Goal: Information Seeking & Learning: Learn about a topic

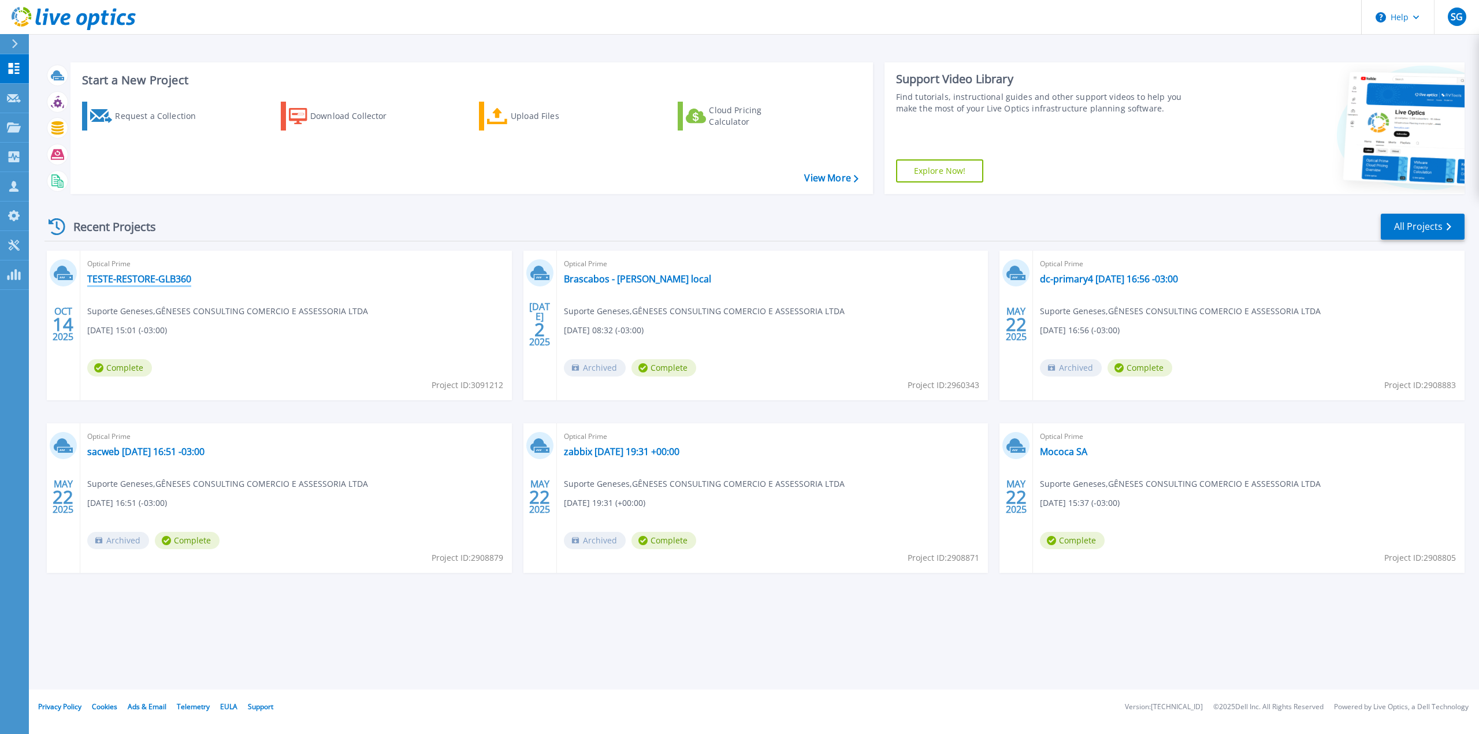
click at [154, 279] on link "TESTE-RESTORE-GLB360" at bounding box center [139, 279] width 104 height 12
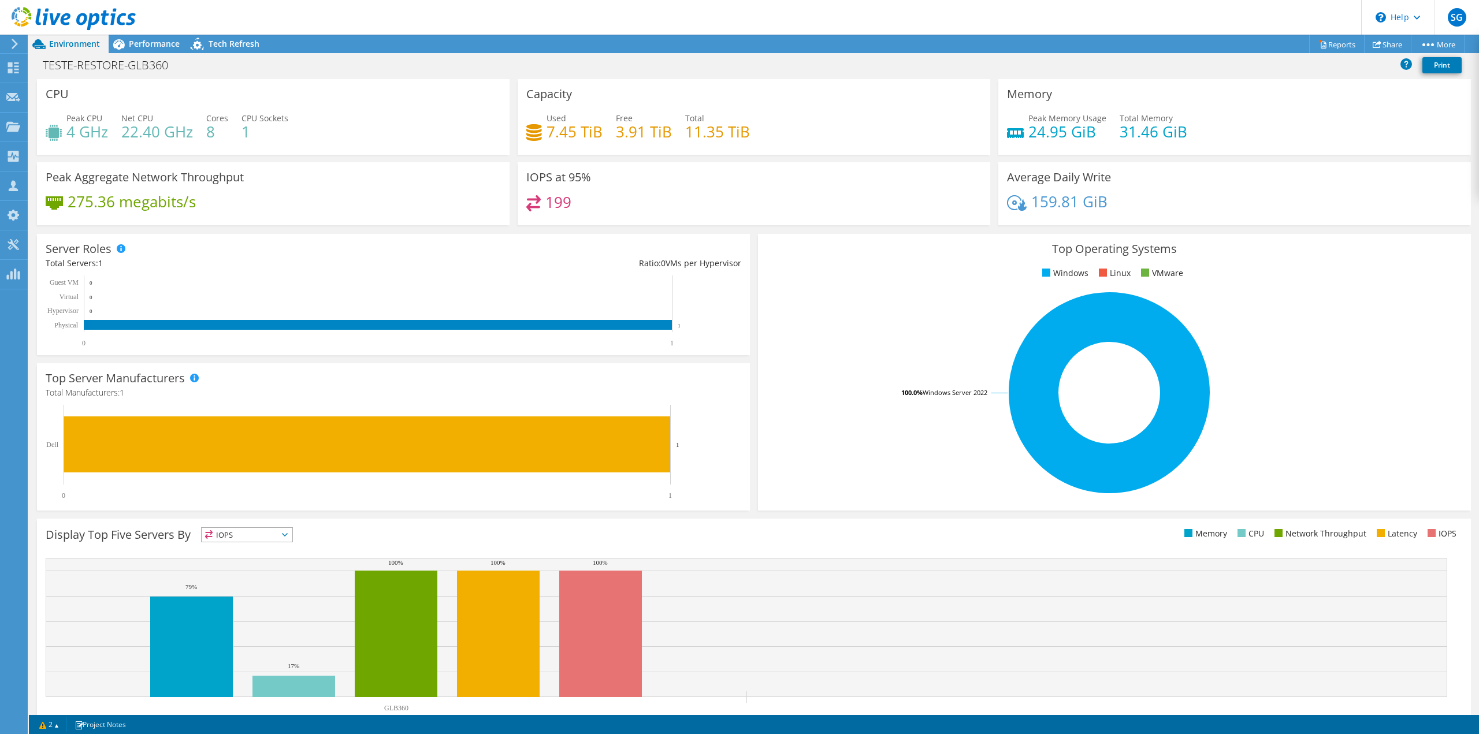
click at [556, 197] on h4 "199" at bounding box center [558, 202] width 26 height 13
click at [1120, 199] on div "159.81 GiB" at bounding box center [1234, 207] width 455 height 24
click at [1053, 132] on h4 "24.95 GiB" at bounding box center [1067, 131] width 78 height 13
click at [1160, 142] on div "Peak Memory Usage 24.95 GiB Total Memory 31.46 GiB" at bounding box center [1234, 131] width 455 height 38
click at [1099, 199] on h4 "159.81 GiB" at bounding box center [1069, 201] width 76 height 13
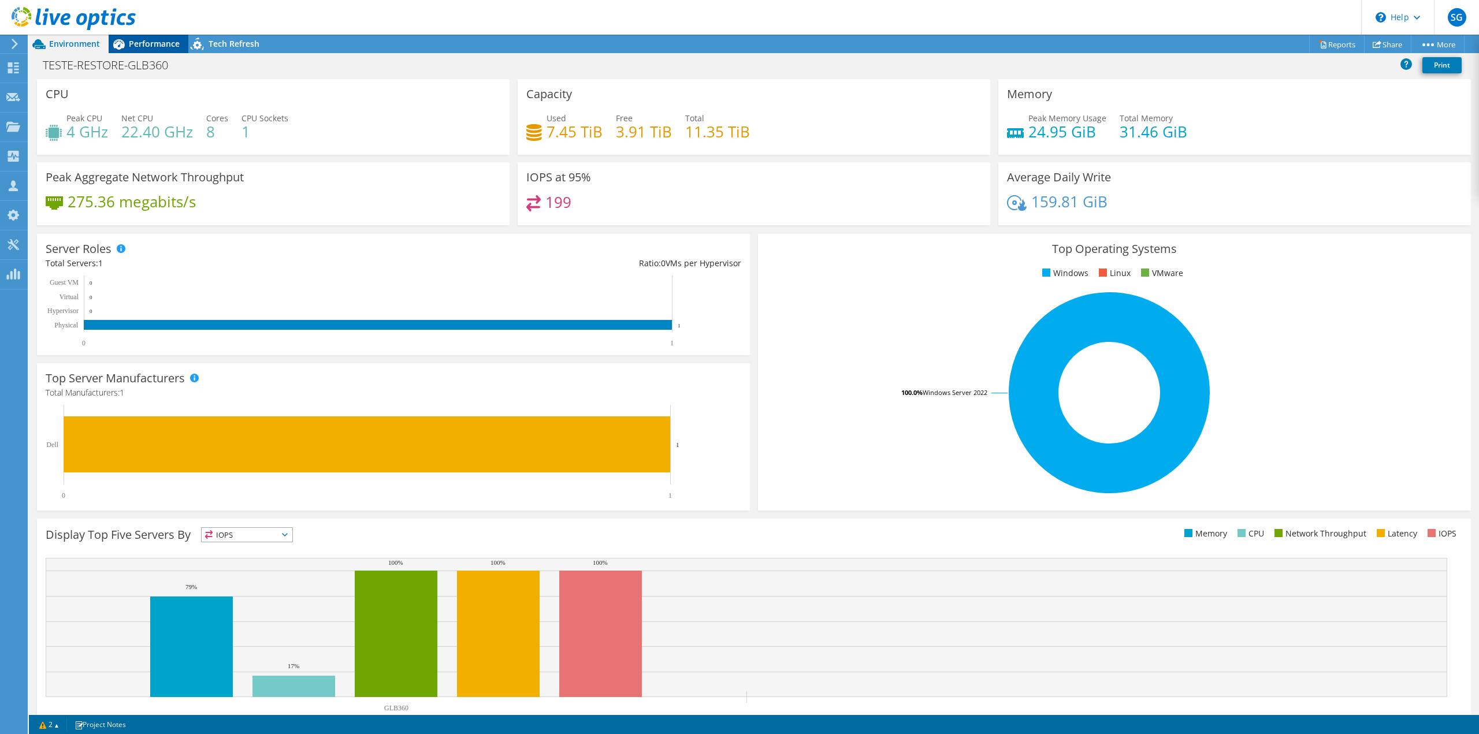
click at [157, 44] on span "Performance" at bounding box center [154, 43] width 51 height 11
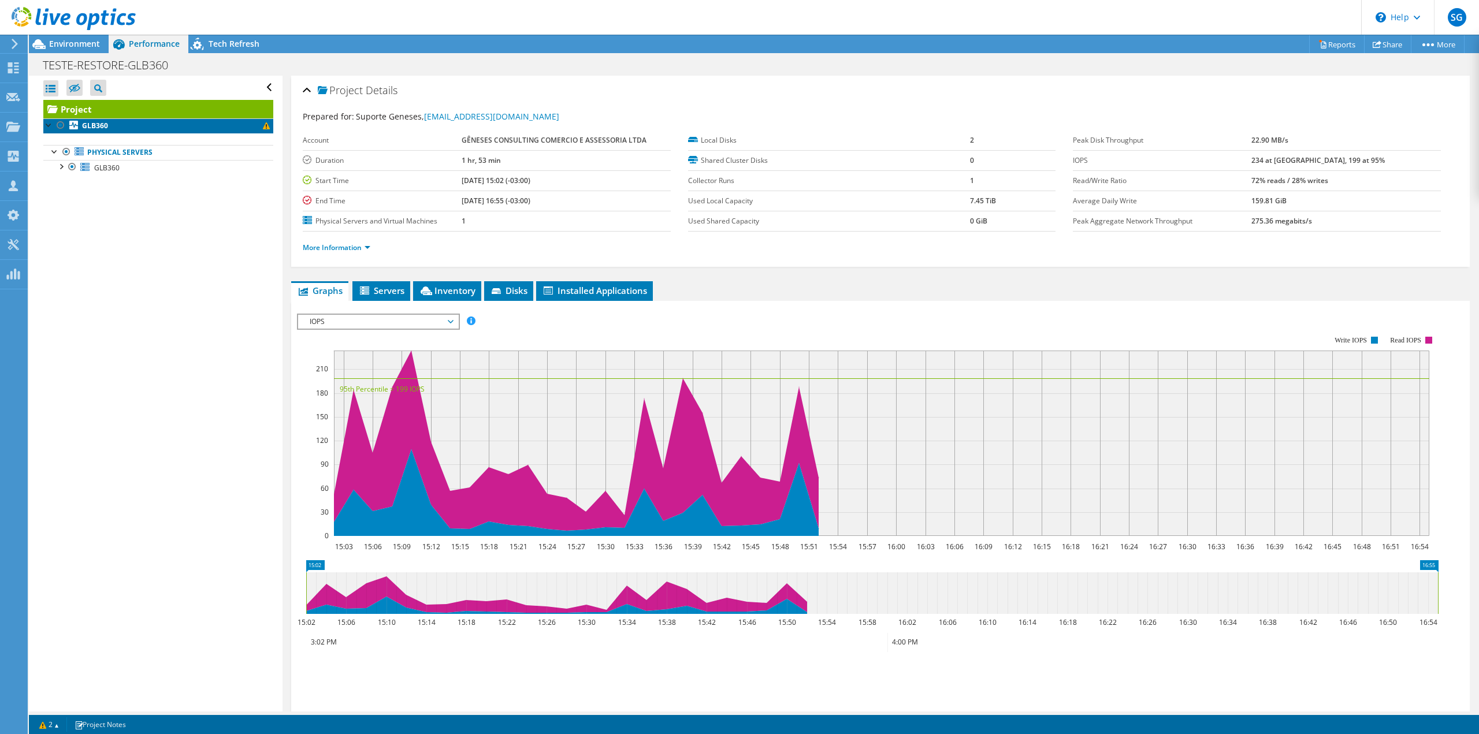
click at [144, 126] on link "GLB360" at bounding box center [158, 125] width 230 height 15
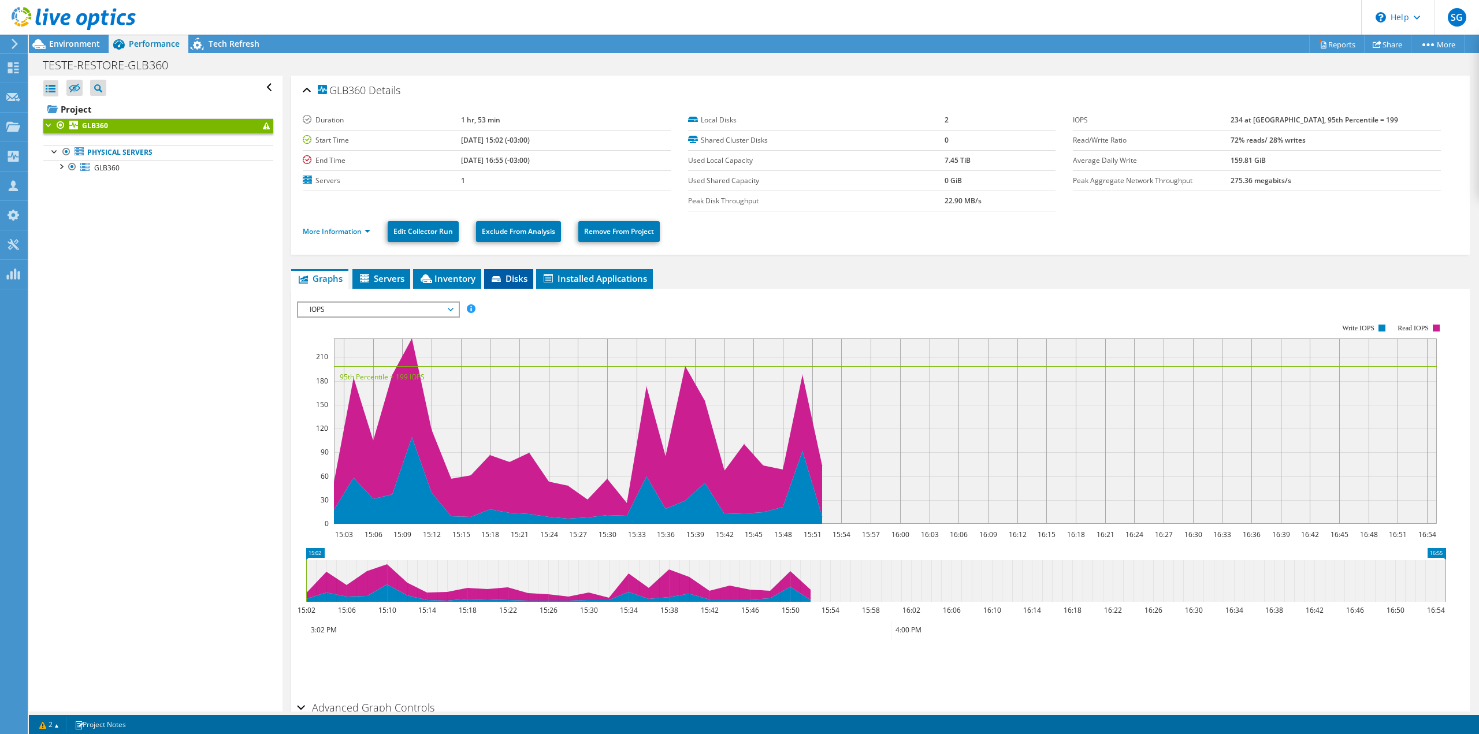
click at [498, 278] on icon at bounding box center [497, 280] width 12 height 8
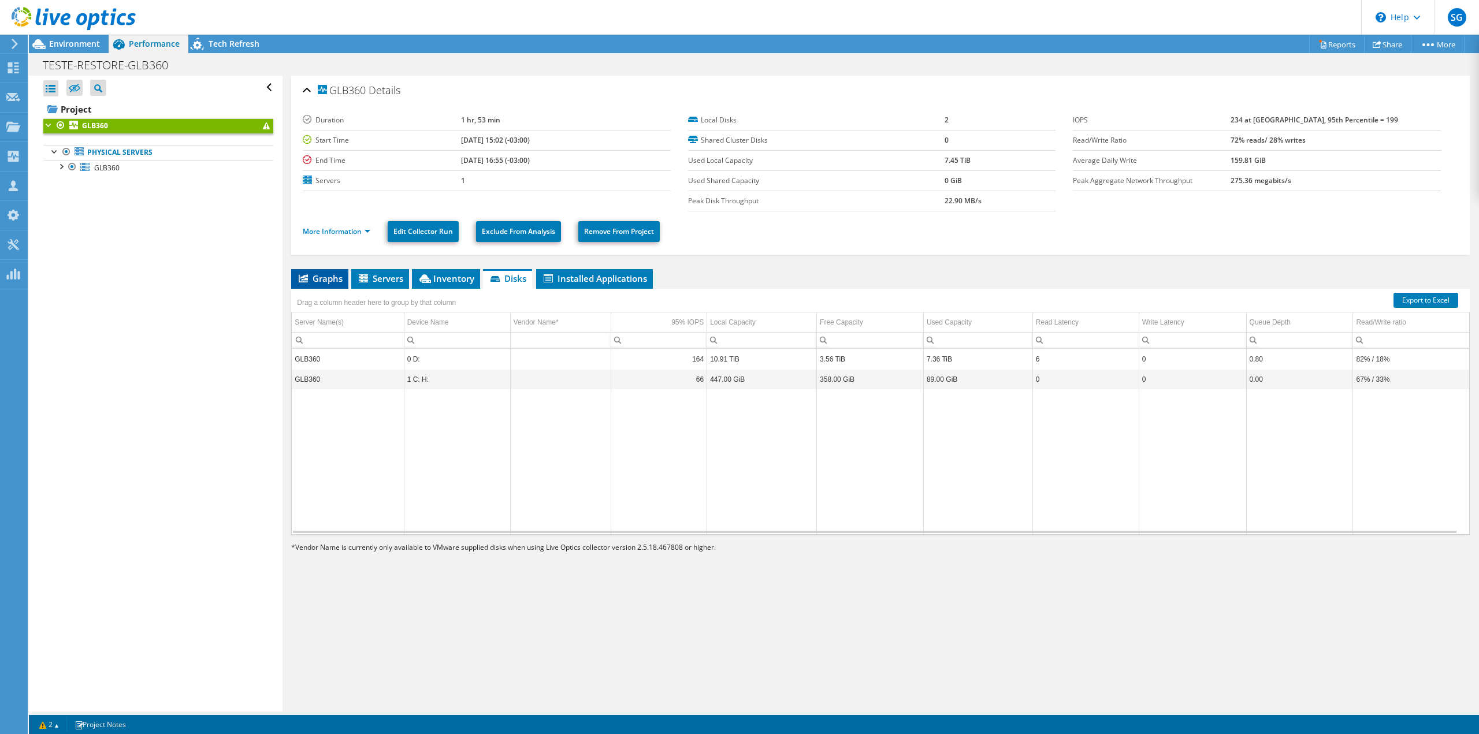
click at [340, 273] on span "Graphs" at bounding box center [320, 279] width 46 height 12
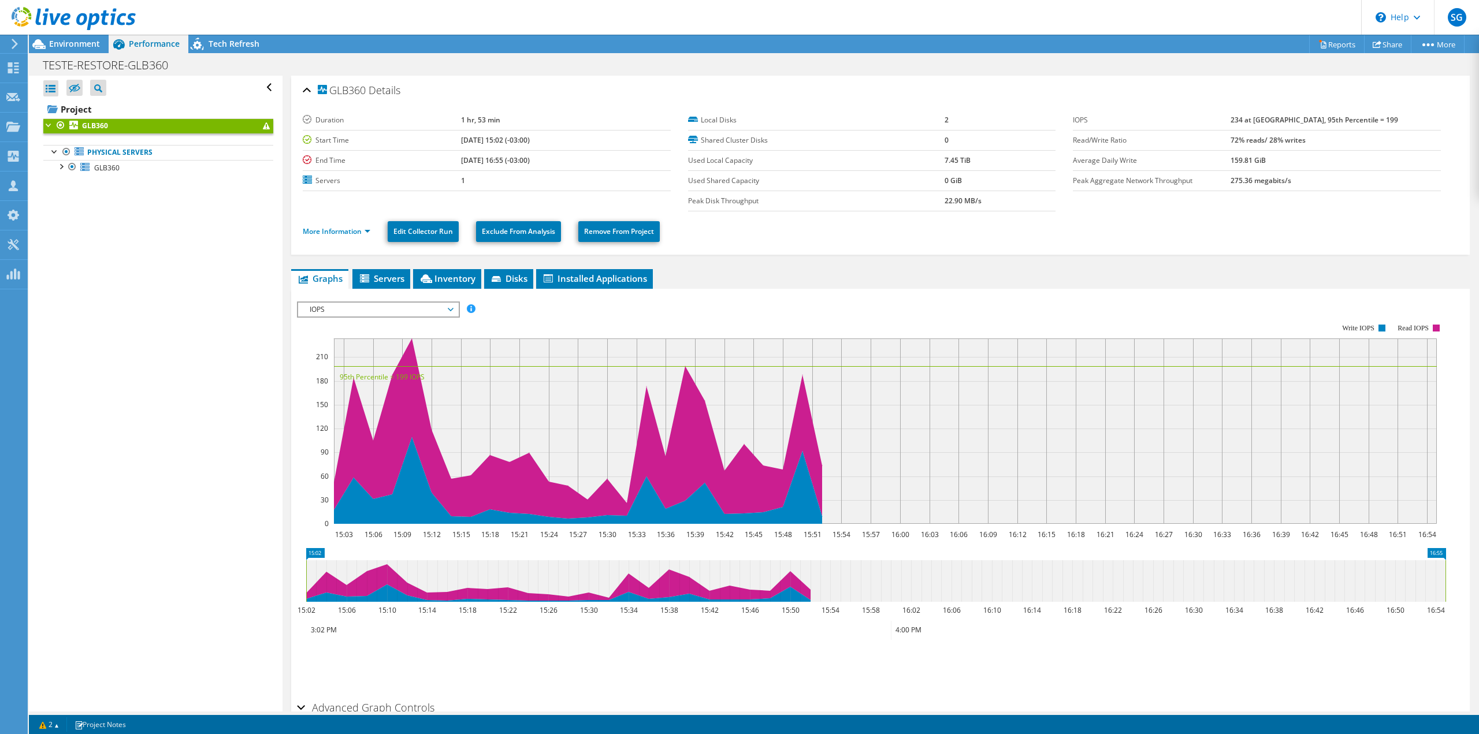
click at [388, 304] on span "IOPS" at bounding box center [378, 310] width 148 height 14
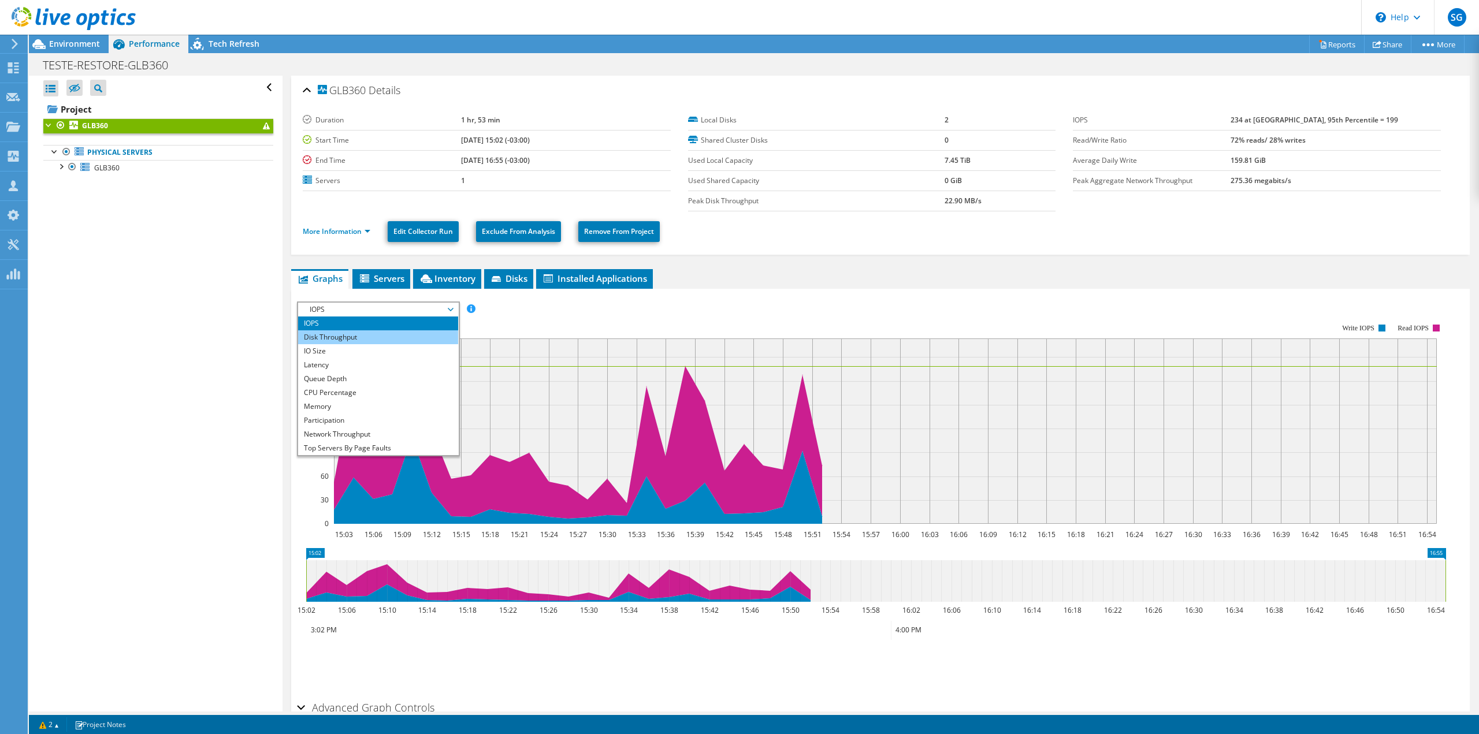
click at [372, 338] on li "Disk Throughput" at bounding box center [378, 337] width 160 height 14
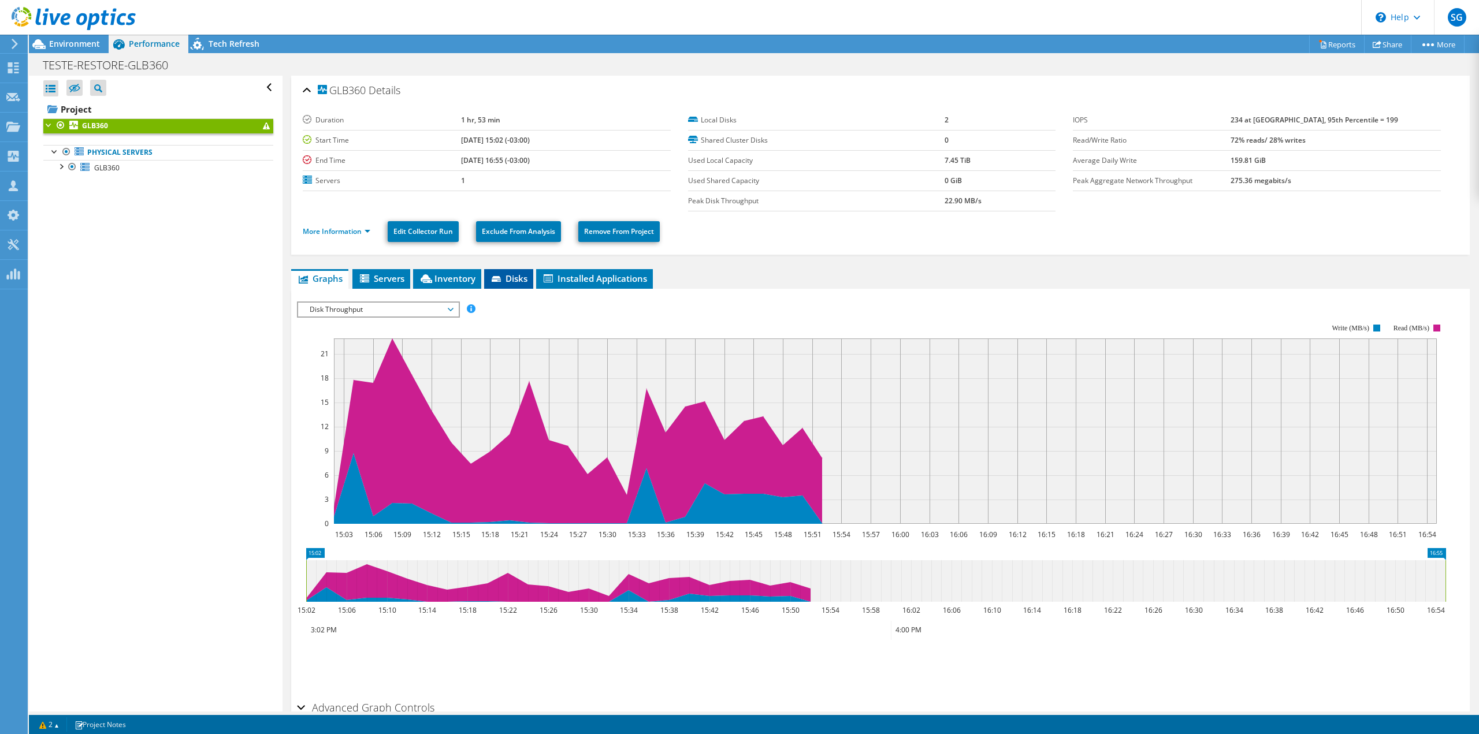
click at [491, 280] on span "Disks" at bounding box center [509, 279] width 38 height 12
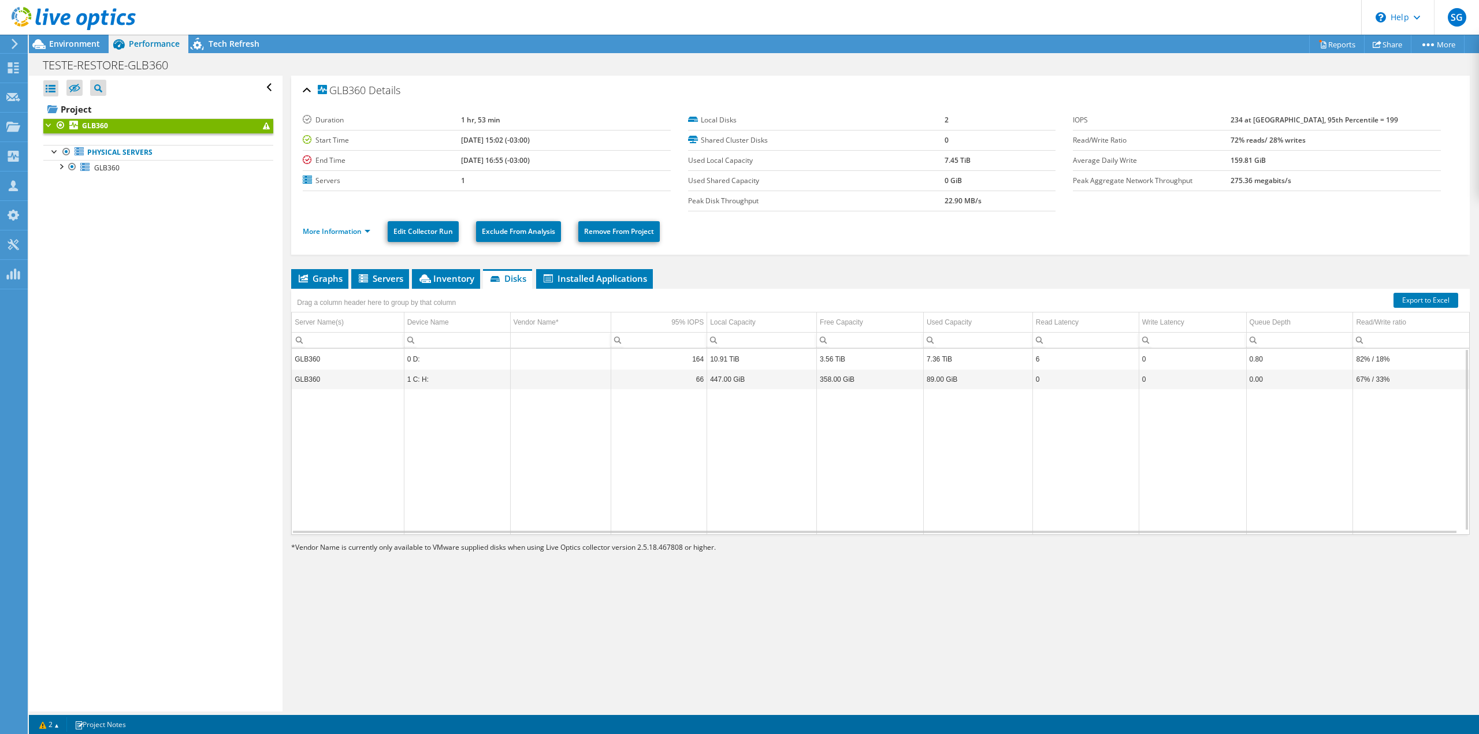
click at [638, 352] on td "164" at bounding box center [659, 359] width 96 height 20
click at [323, 277] on span "Graphs" at bounding box center [320, 279] width 46 height 12
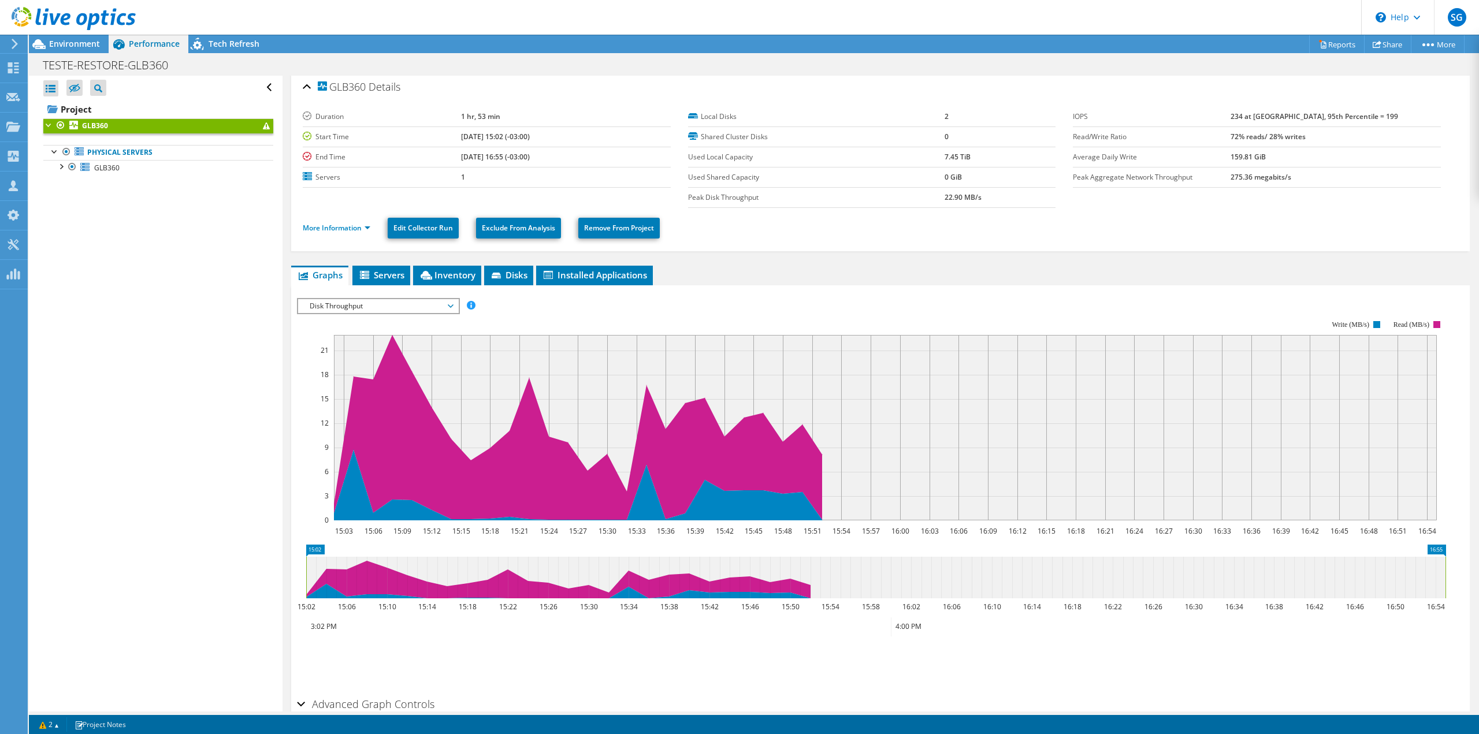
scroll to position [61, 0]
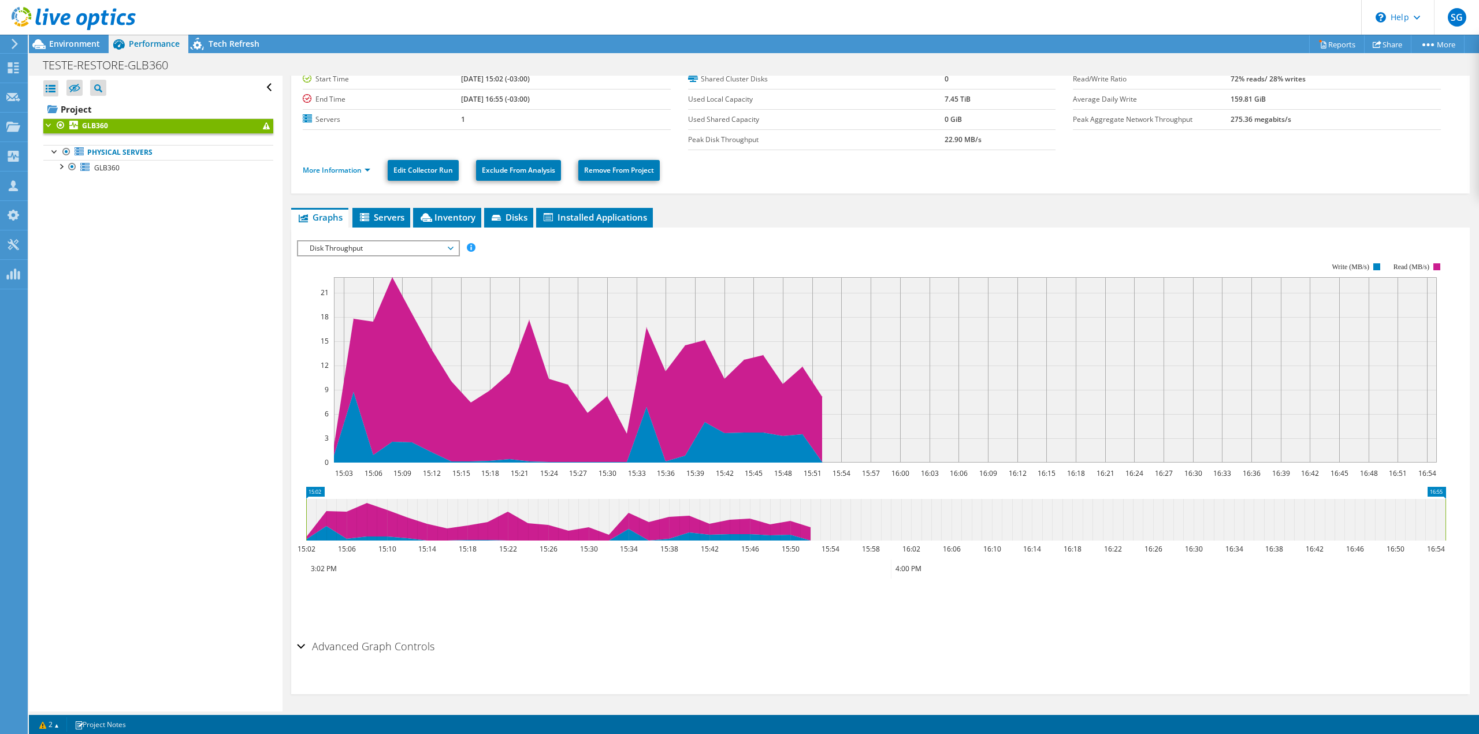
click at [325, 642] on h2 "Advanced Graph Controls" at bounding box center [365, 646] width 137 height 23
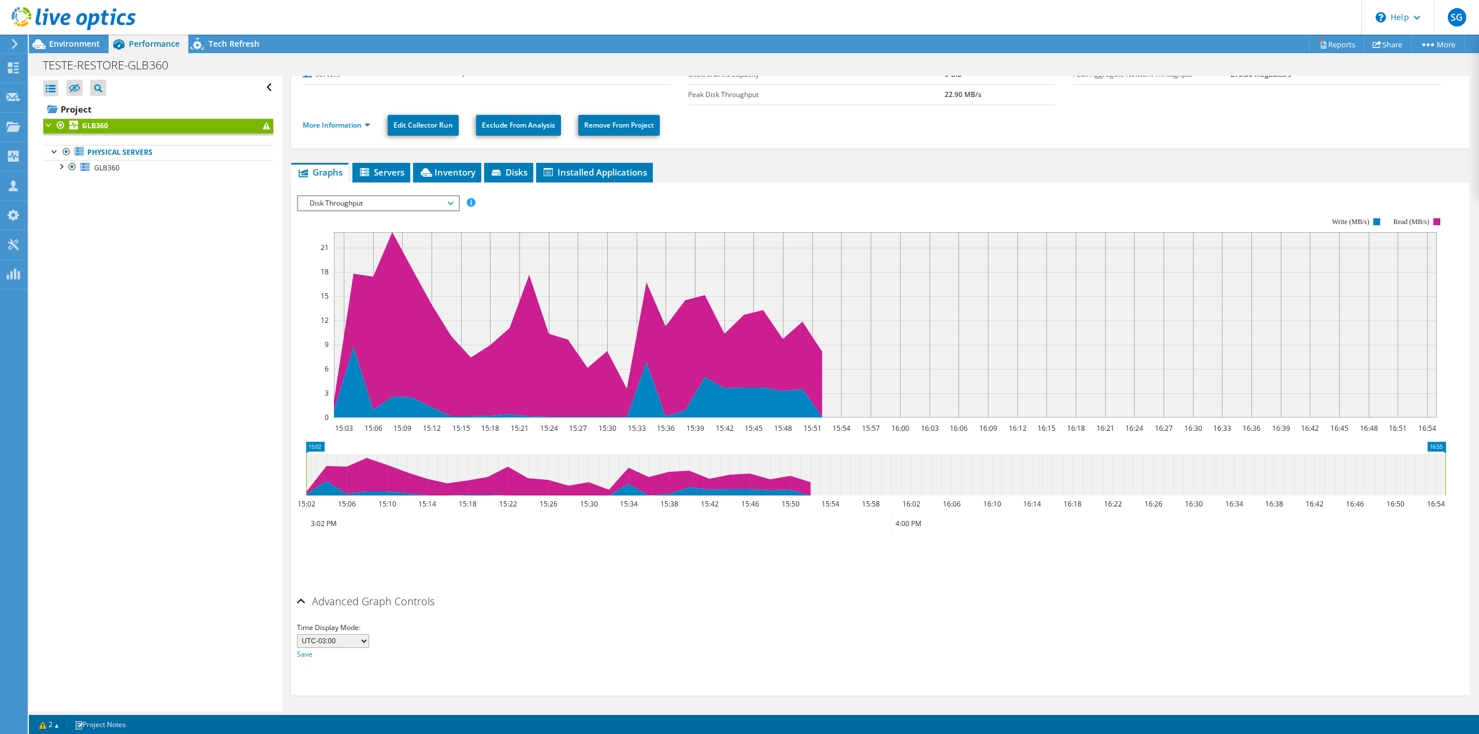
scroll to position [0, 0]
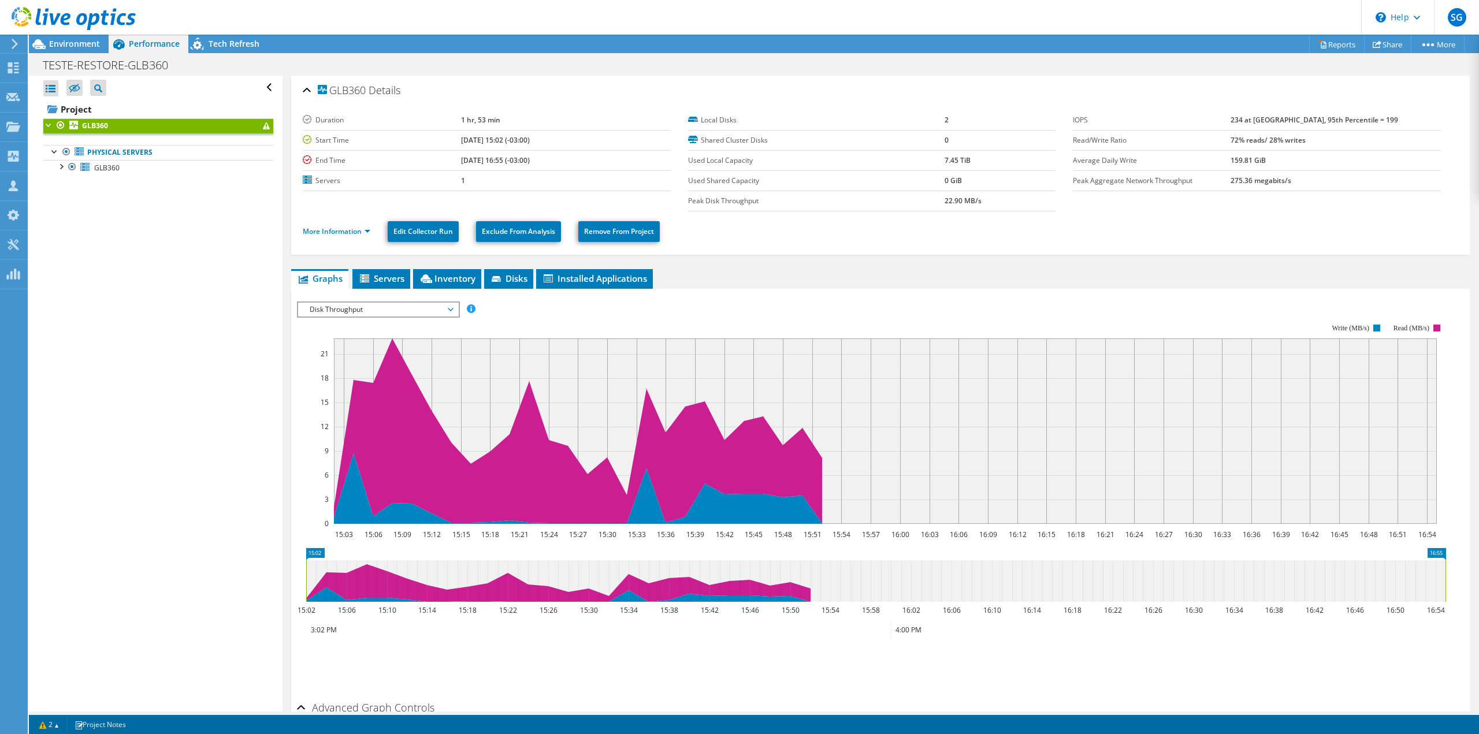
click at [520, 289] on div "IOPS Disk Throughput IO Size Latency Queue Depth CPU Percentage Memory Page Fau…" at bounding box center [880, 492] width 1167 height 407
click at [519, 275] on span "Disks" at bounding box center [509, 279] width 38 height 12
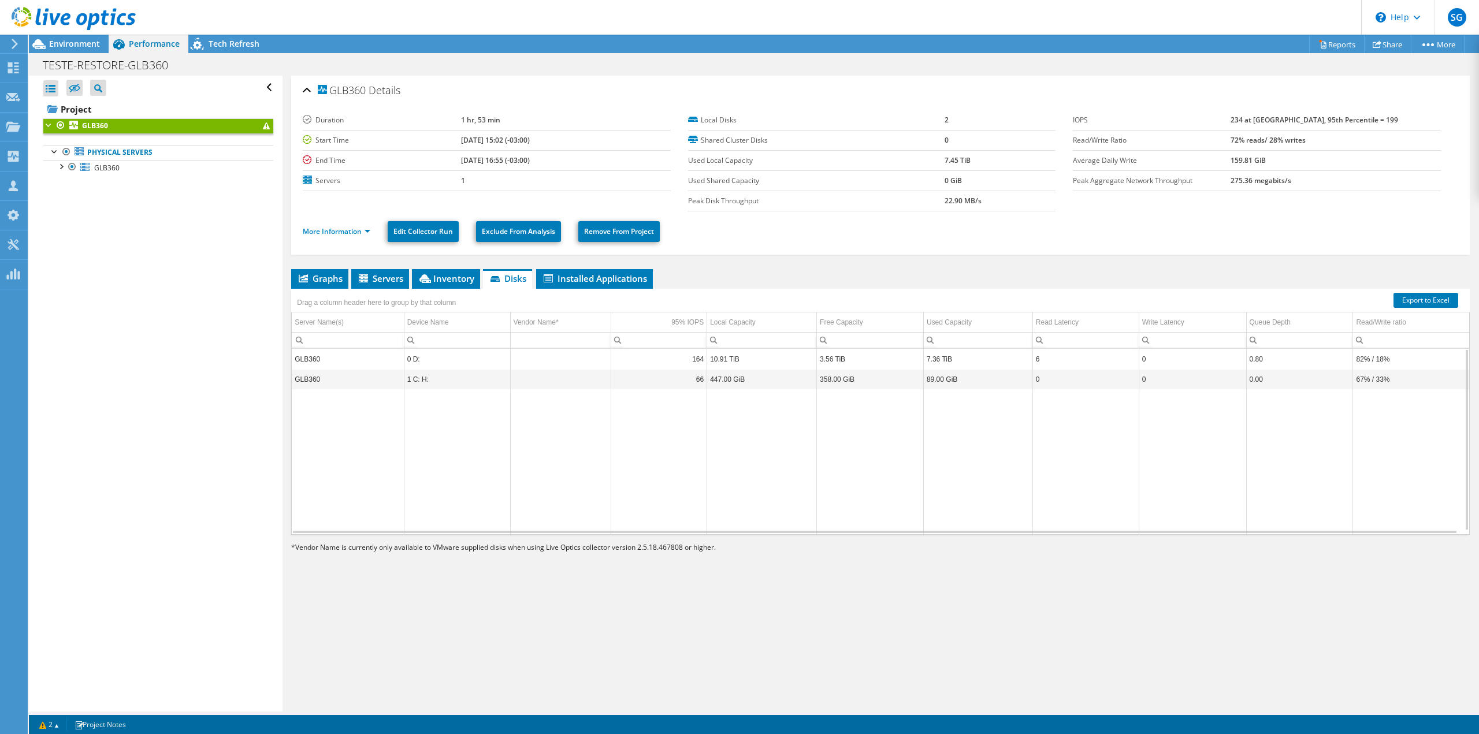
click at [408, 358] on td "0 D:" at bounding box center [457, 359] width 106 height 20
click at [344, 349] on td "GLB360" at bounding box center [348, 359] width 112 height 20
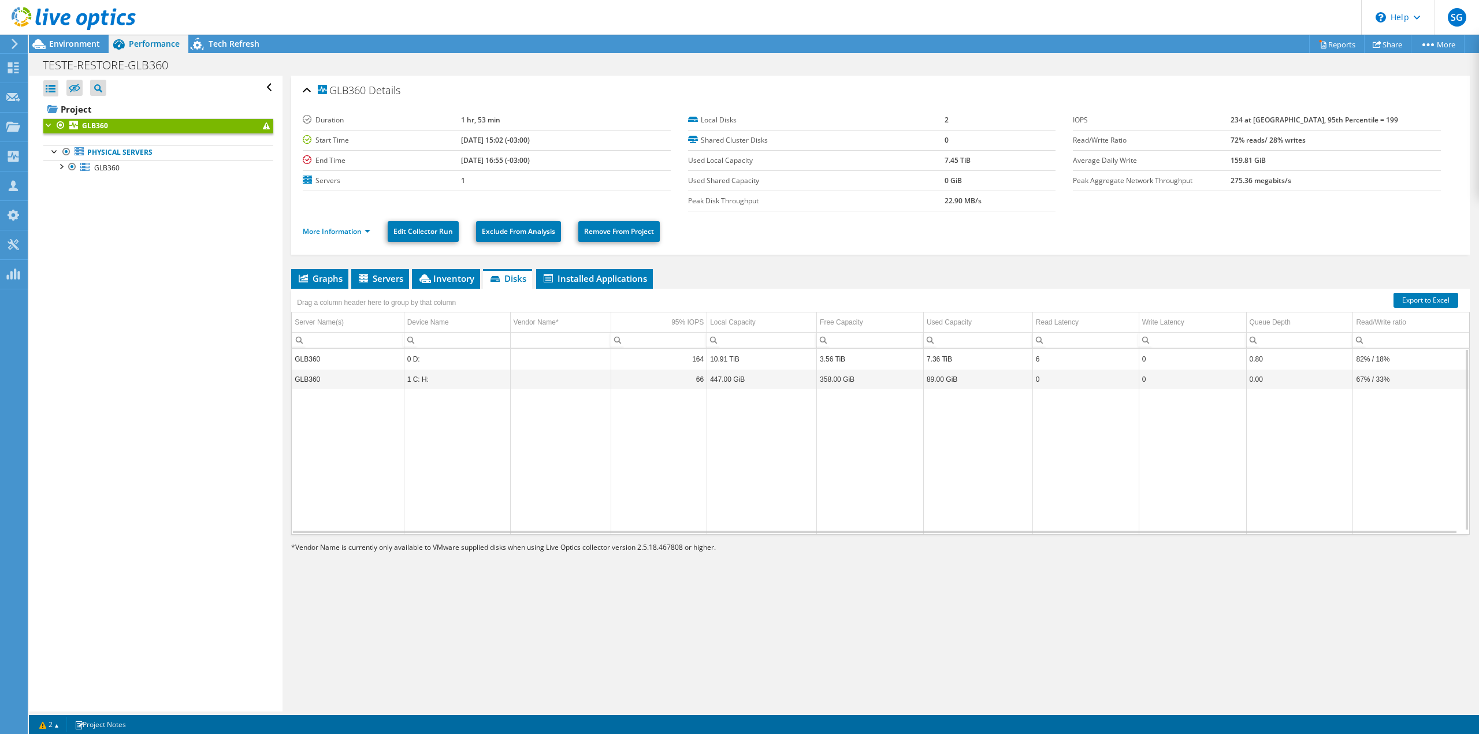
click at [491, 369] on td "1 C: H:" at bounding box center [457, 379] width 106 height 20
click at [1357, 369] on td "67% / 33%" at bounding box center [1411, 379] width 116 height 20
click at [1361, 363] on td "82% / 18%" at bounding box center [1411, 359] width 116 height 20
drag, startPoint x: 1301, startPoint y: 362, endPoint x: 1373, endPoint y: 369, distance: 72.0
click at [1373, 369] on tbody "GLB360 0 D: 164 10.91 TiB 3.56 TiB 7.36 TiB 6 0 0.80 82% / 18% GLB360 1 C: H: 6…" at bounding box center [880, 442] width 1177 height 186
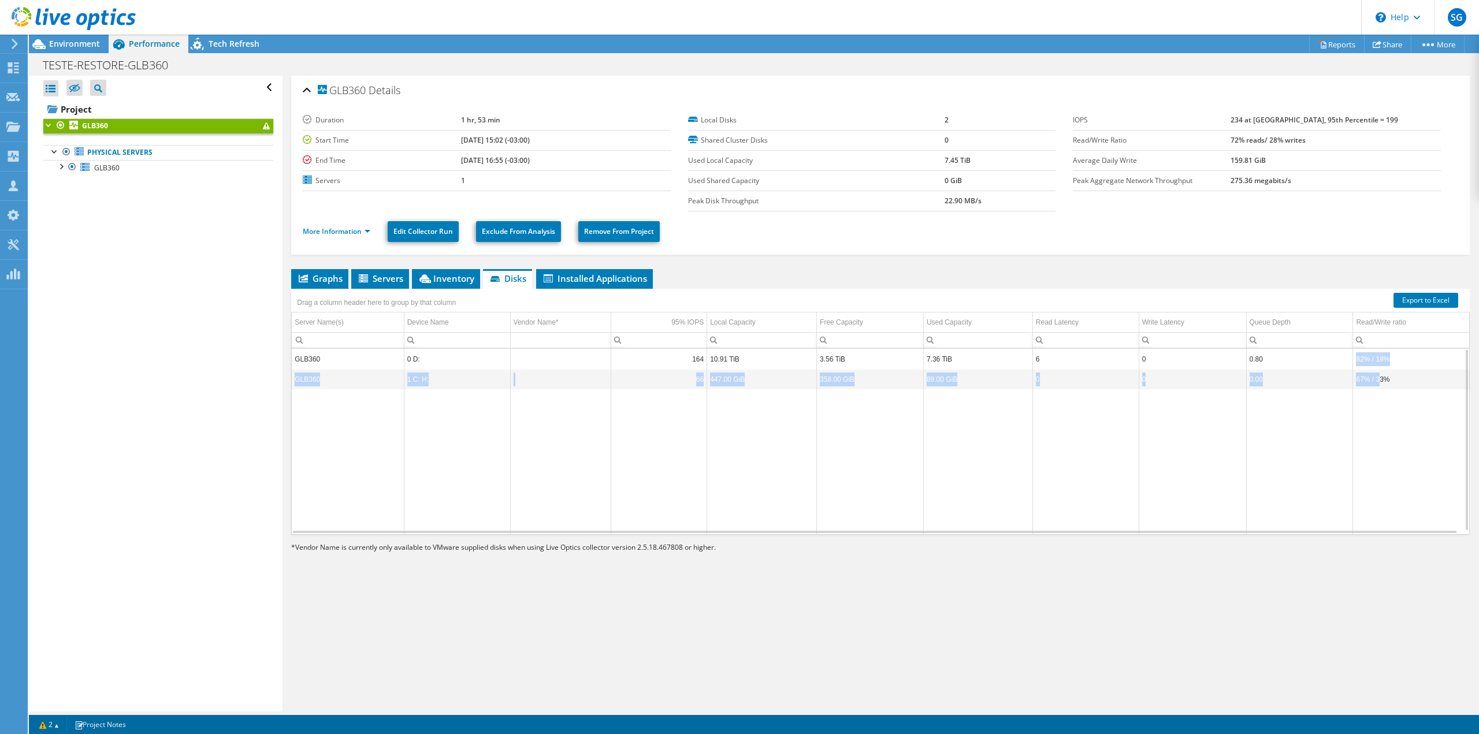
click at [1373, 369] on td "67% / 33%" at bounding box center [1411, 379] width 116 height 20
drag, startPoint x: 1361, startPoint y: 361, endPoint x: 1350, endPoint y: 356, distance: 11.6
click at [1353, 356] on td "82% / 18%" at bounding box center [1411, 359] width 116 height 20
drag, startPoint x: 1350, startPoint y: 356, endPoint x: 1370, endPoint y: 361, distance: 20.3
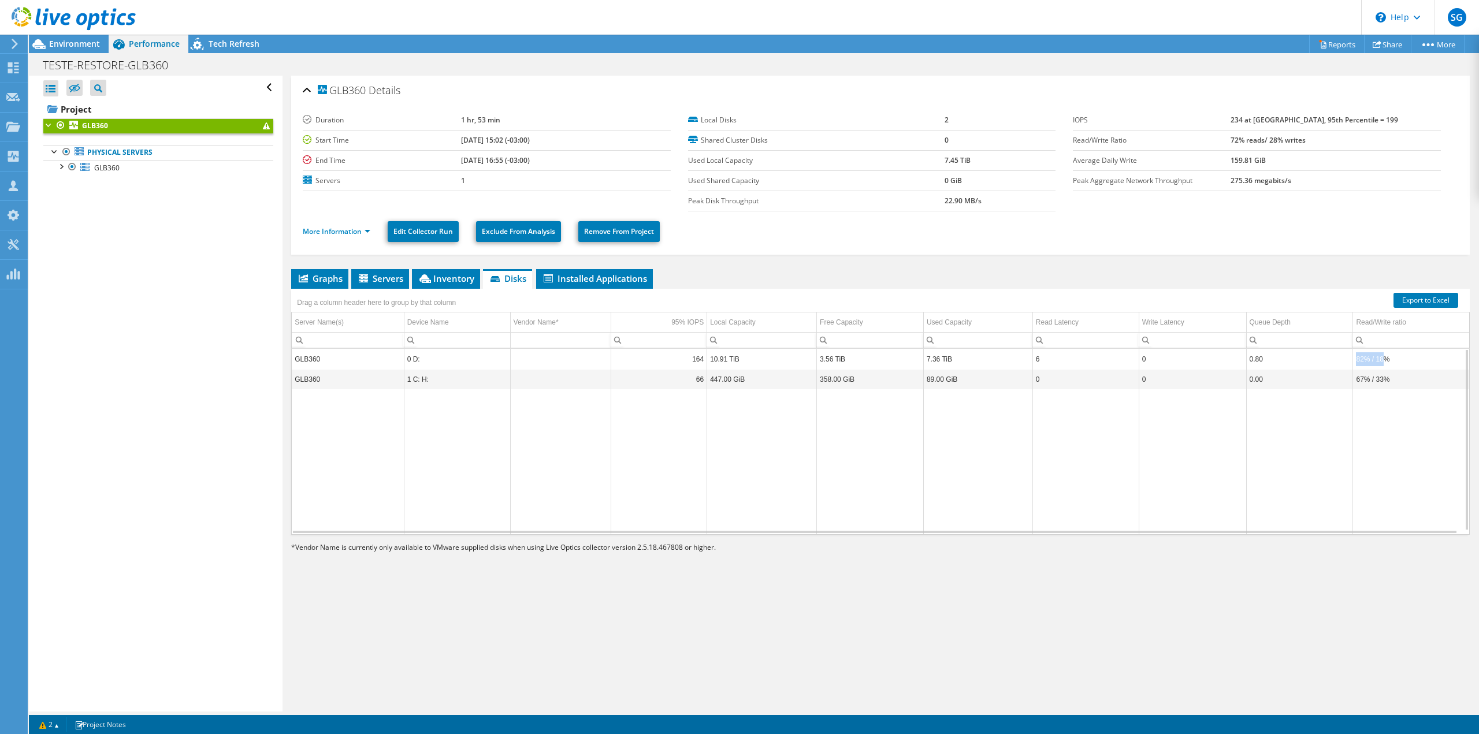
click at [1370, 361] on td "82% / 18%" at bounding box center [1411, 359] width 116 height 20
drag, startPoint x: 1362, startPoint y: 377, endPoint x: 1339, endPoint y: 373, distance: 23.5
click at [1339, 373] on tr "GLB360 1 C: H: 66 447.00 GiB 358.00 GiB 89.00 GiB 0 0 0.00 67% / 33%" at bounding box center [880, 379] width 1177 height 20
click at [1382, 389] on td "Data grid" at bounding box center [1411, 462] width 116 height 146
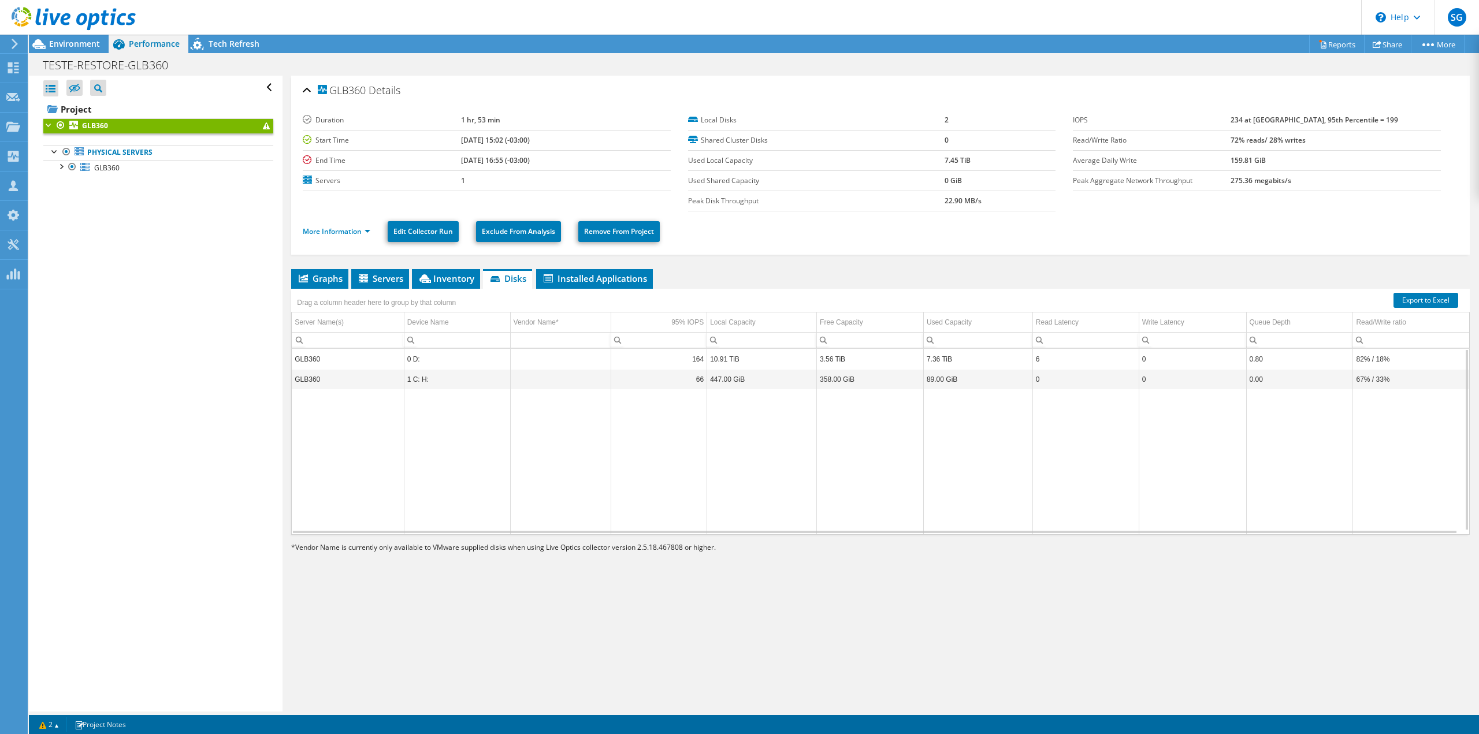
click at [481, 262] on div "GLB360 Details Duration 1 hr, 53 min Start Time [DATE] 15:02 (-03:00) End Time …" at bounding box center [880, 394] width 1196 height 636
click at [423, 275] on icon at bounding box center [425, 278] width 12 height 9
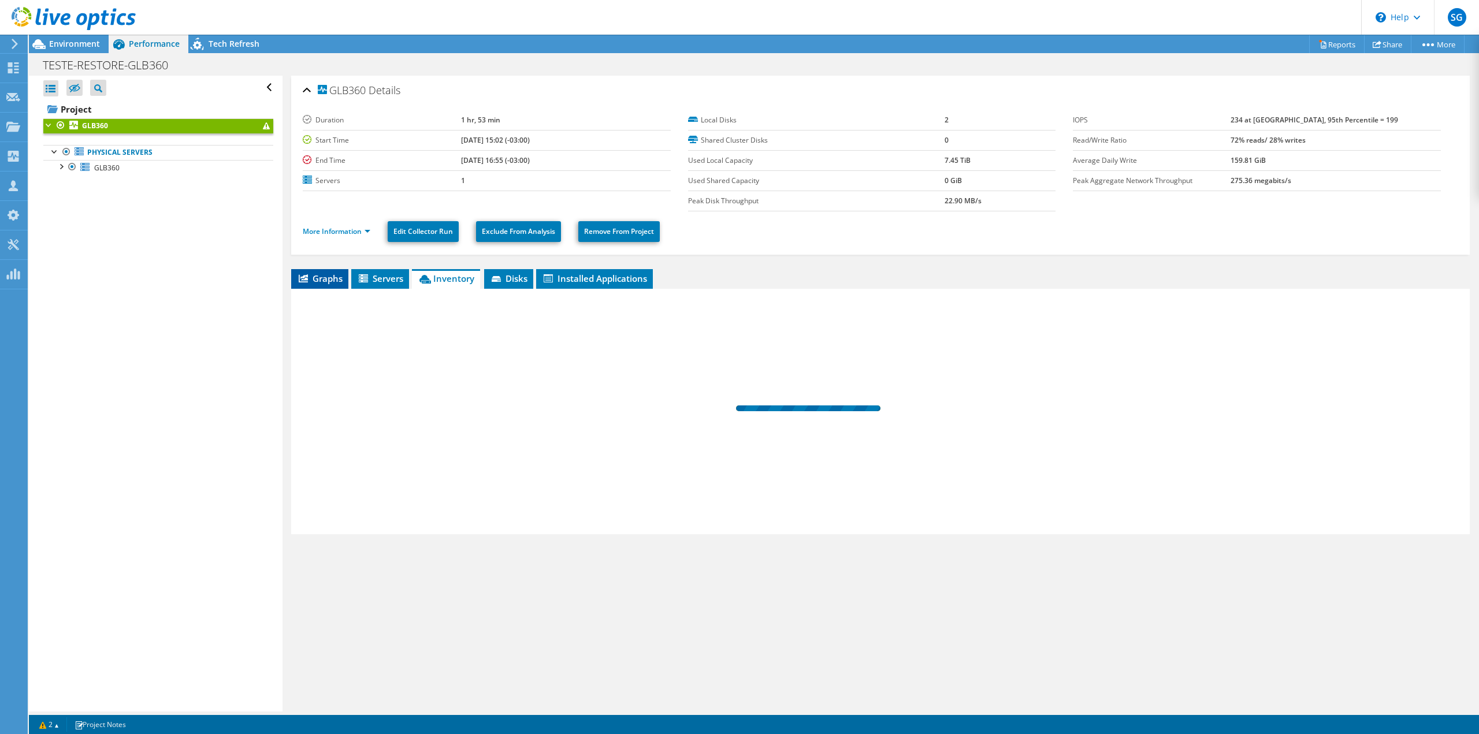
click at [342, 270] on li "Graphs" at bounding box center [319, 279] width 57 height 20
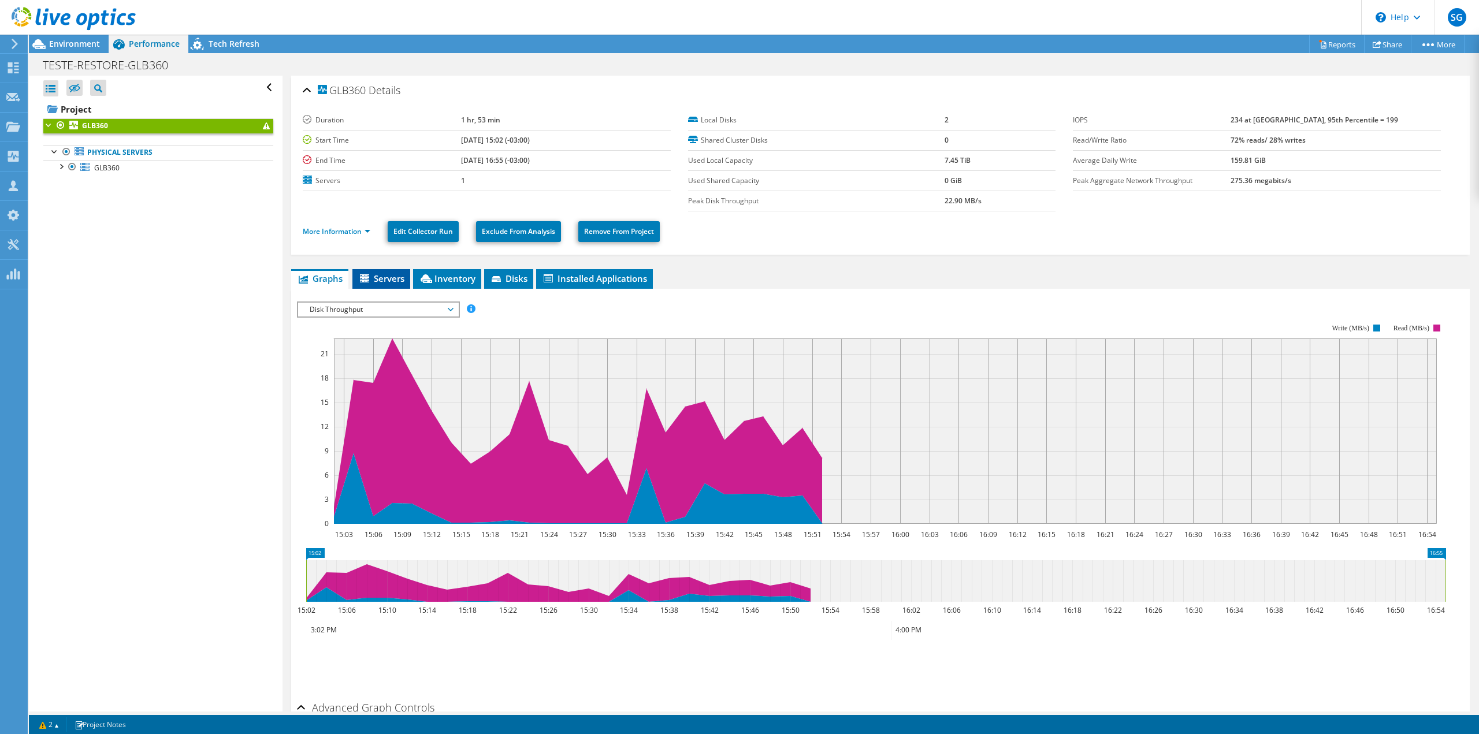
click at [390, 281] on span "Servers" at bounding box center [381, 279] width 46 height 12
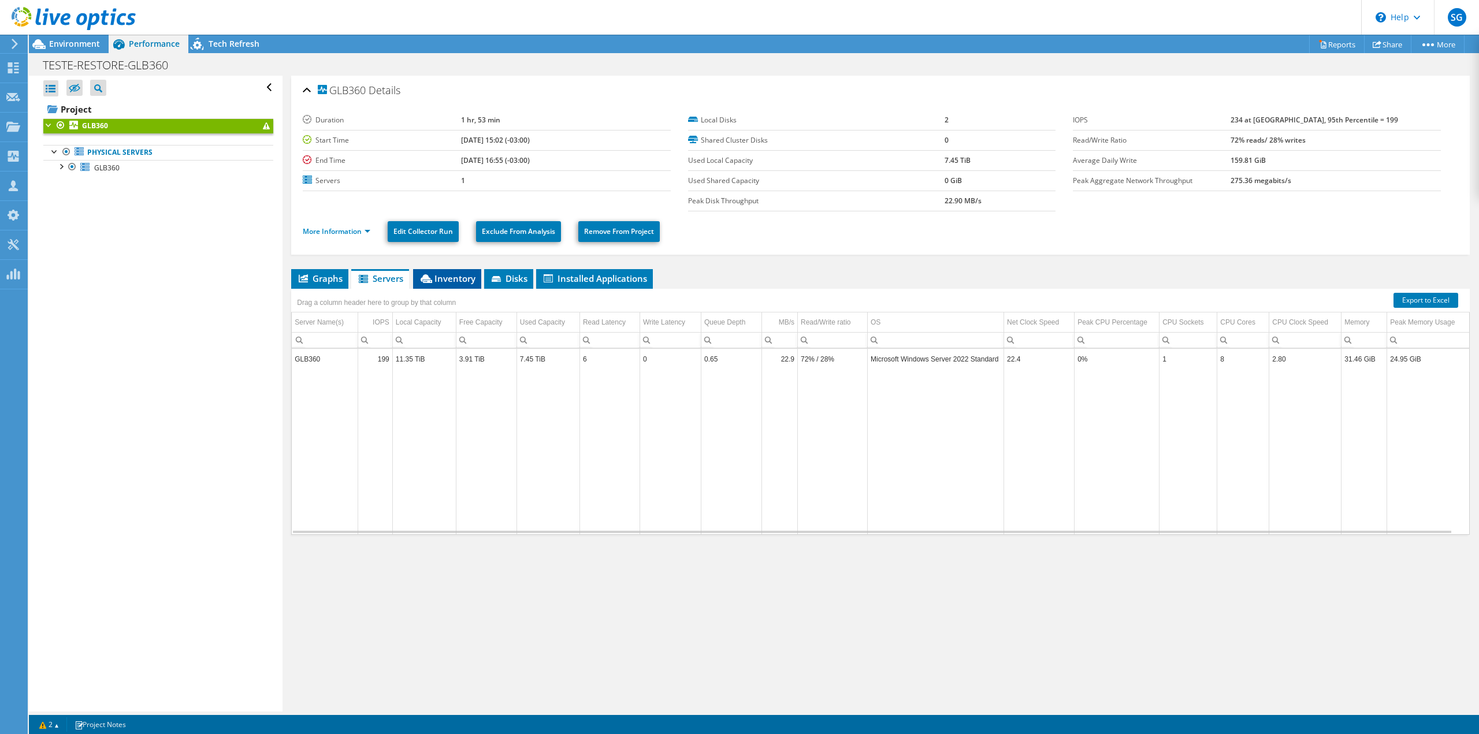
click at [446, 285] on li "Inventory" at bounding box center [447, 279] width 68 height 20
click at [507, 281] on span "Disks" at bounding box center [509, 279] width 38 height 12
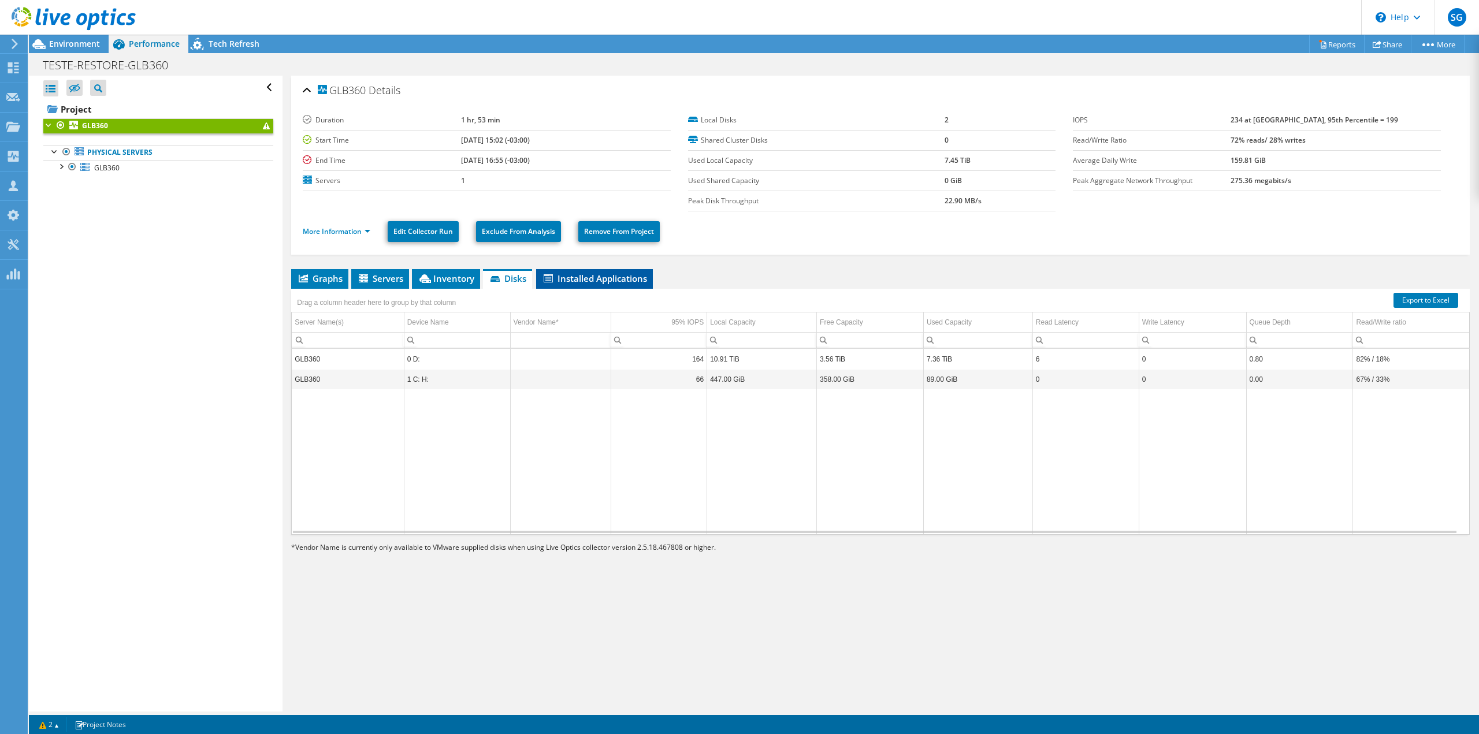
click at [579, 280] on span "Installed Applications" at bounding box center [594, 279] width 105 height 12
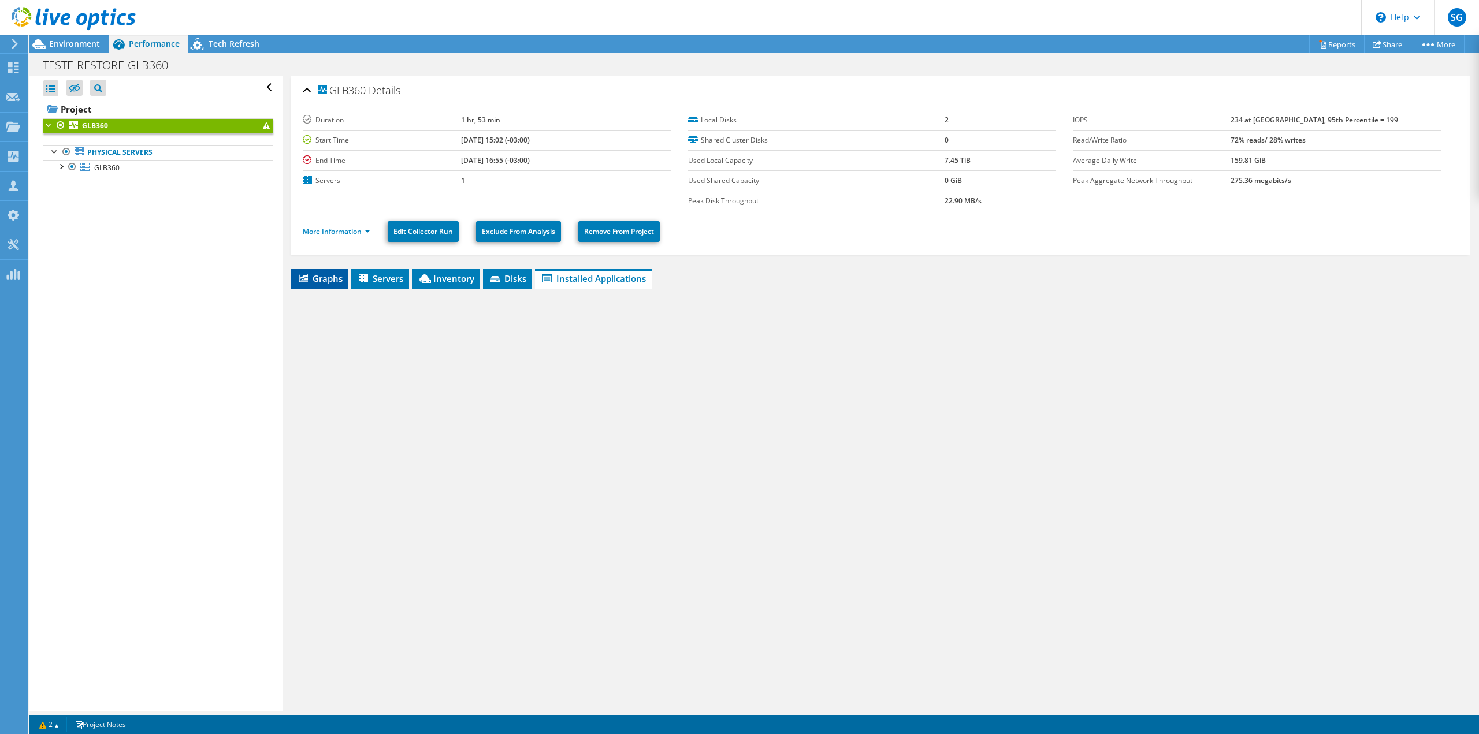
click at [308, 269] on li "Graphs" at bounding box center [319, 279] width 57 height 20
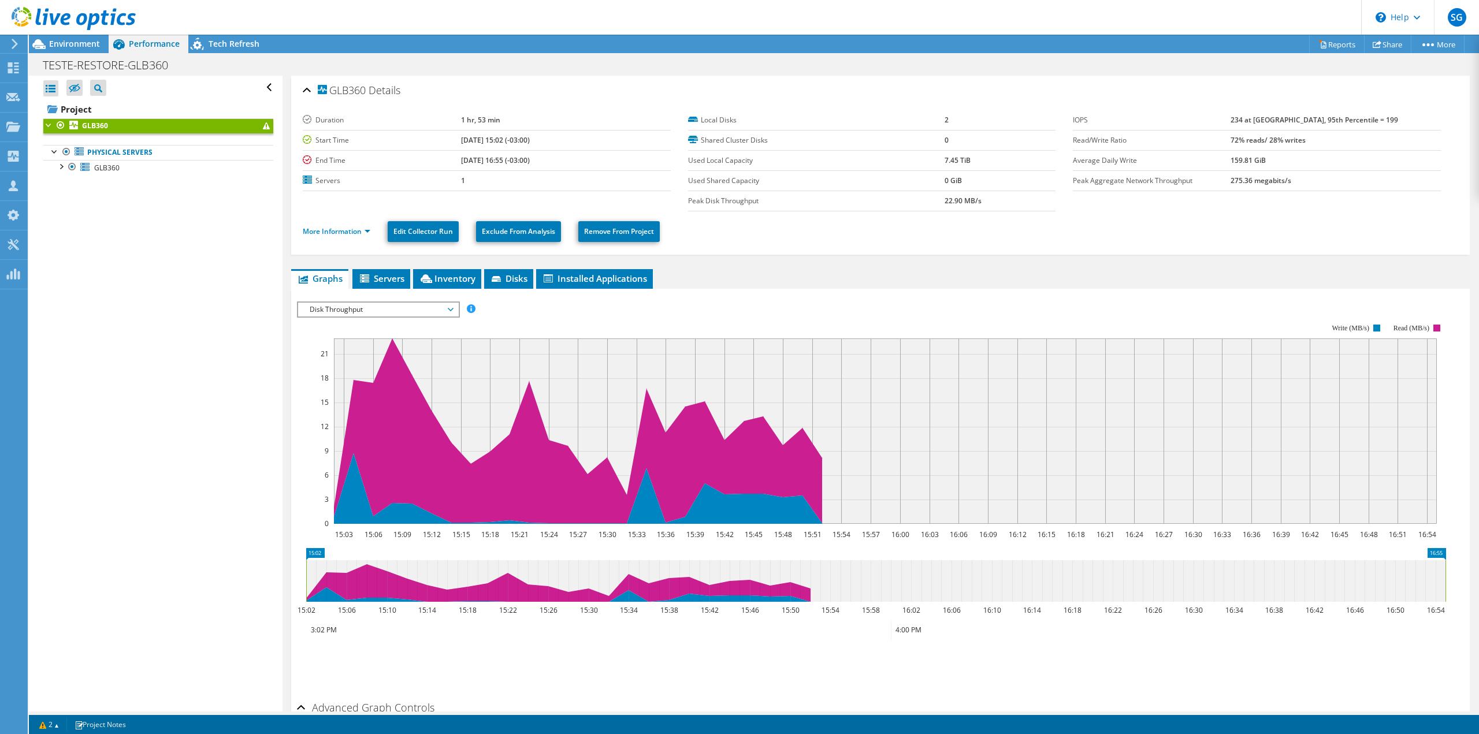
click at [408, 308] on span "Disk Throughput" at bounding box center [378, 310] width 148 height 14
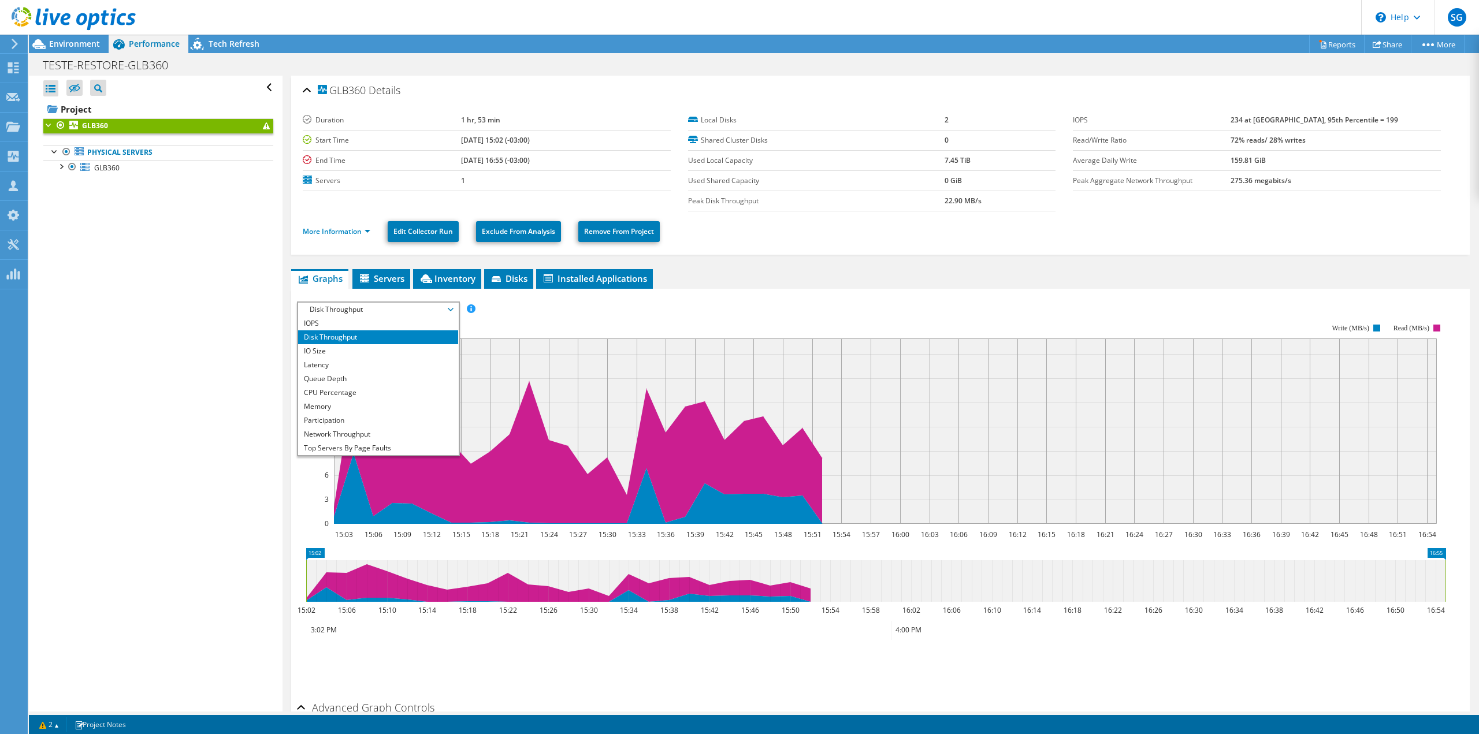
click at [360, 235] on li "More Information" at bounding box center [340, 231] width 75 height 13
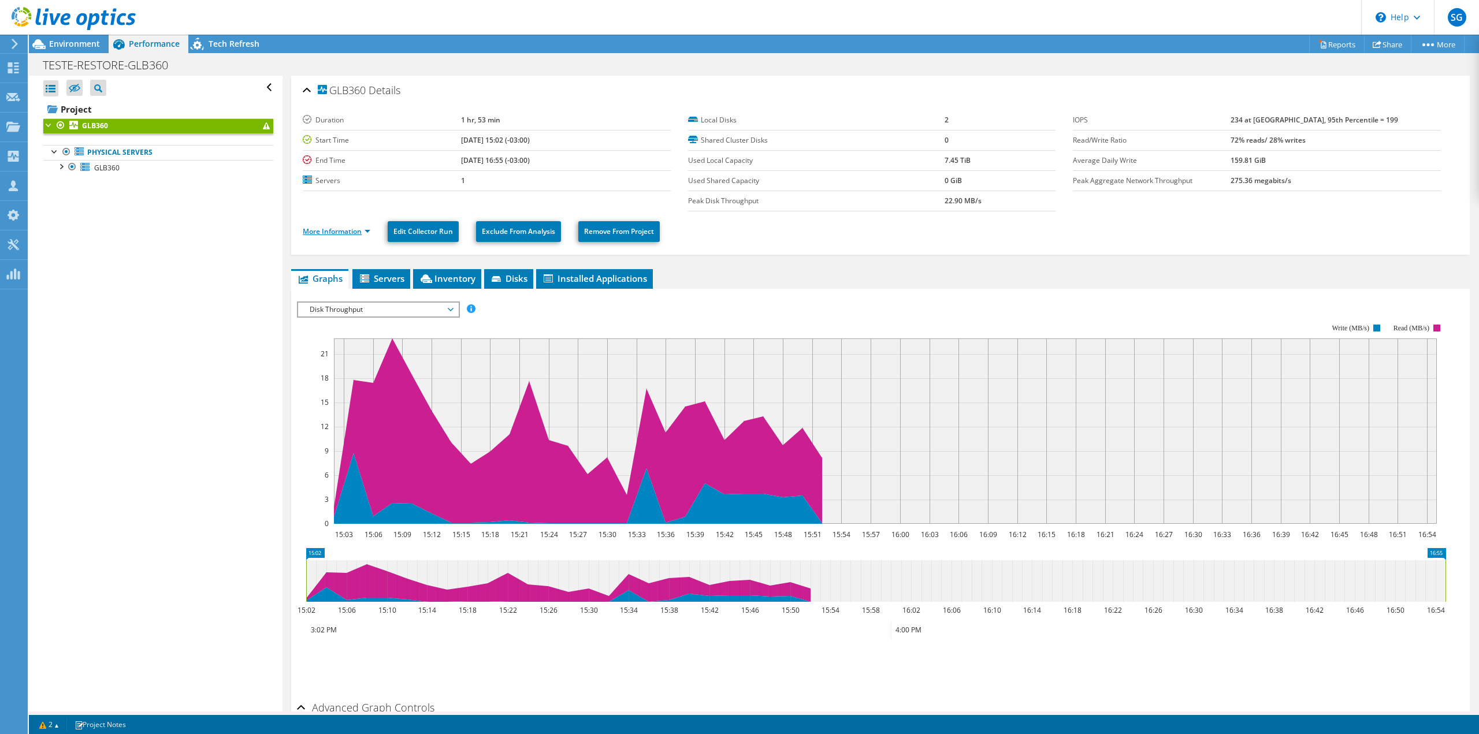
click at [366, 229] on link "More Information" at bounding box center [337, 231] width 68 height 10
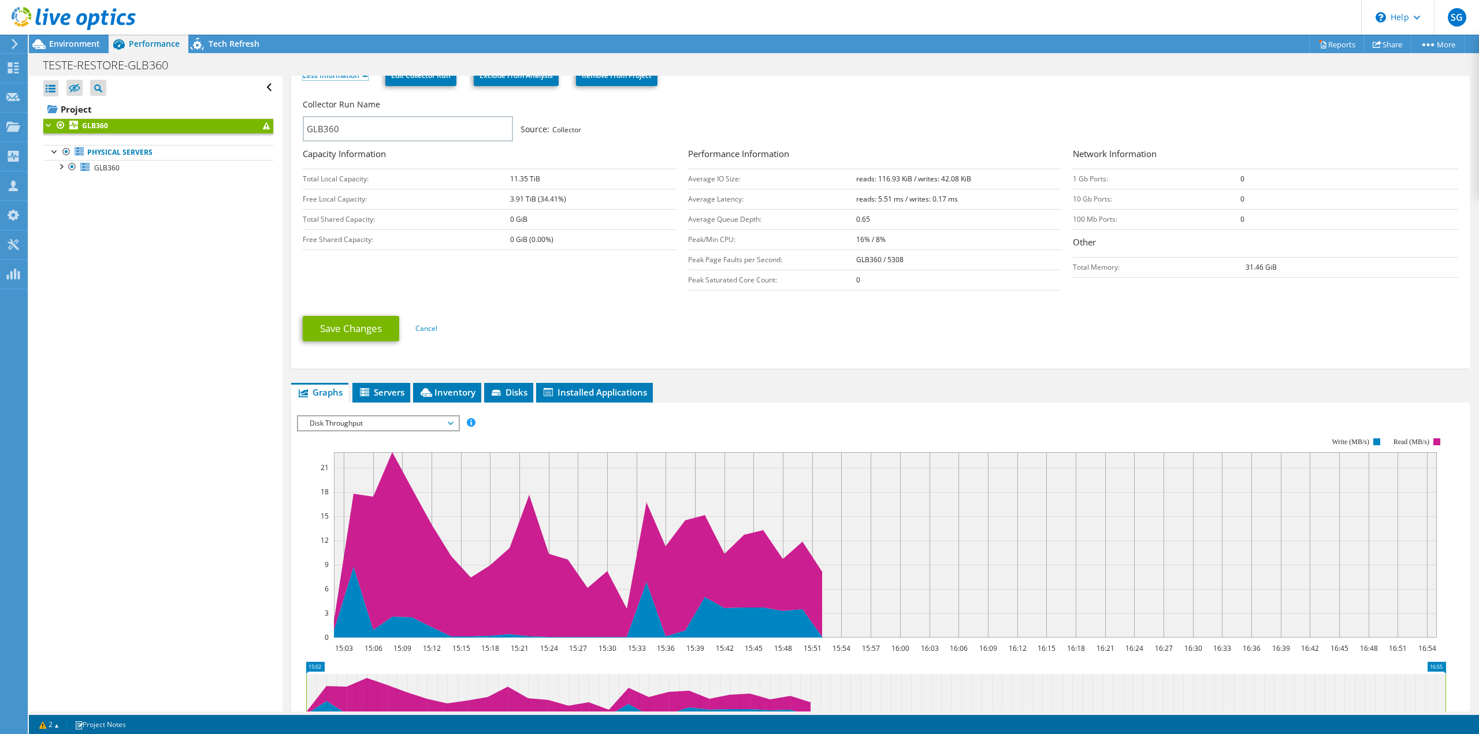
scroll to position [173, 0]
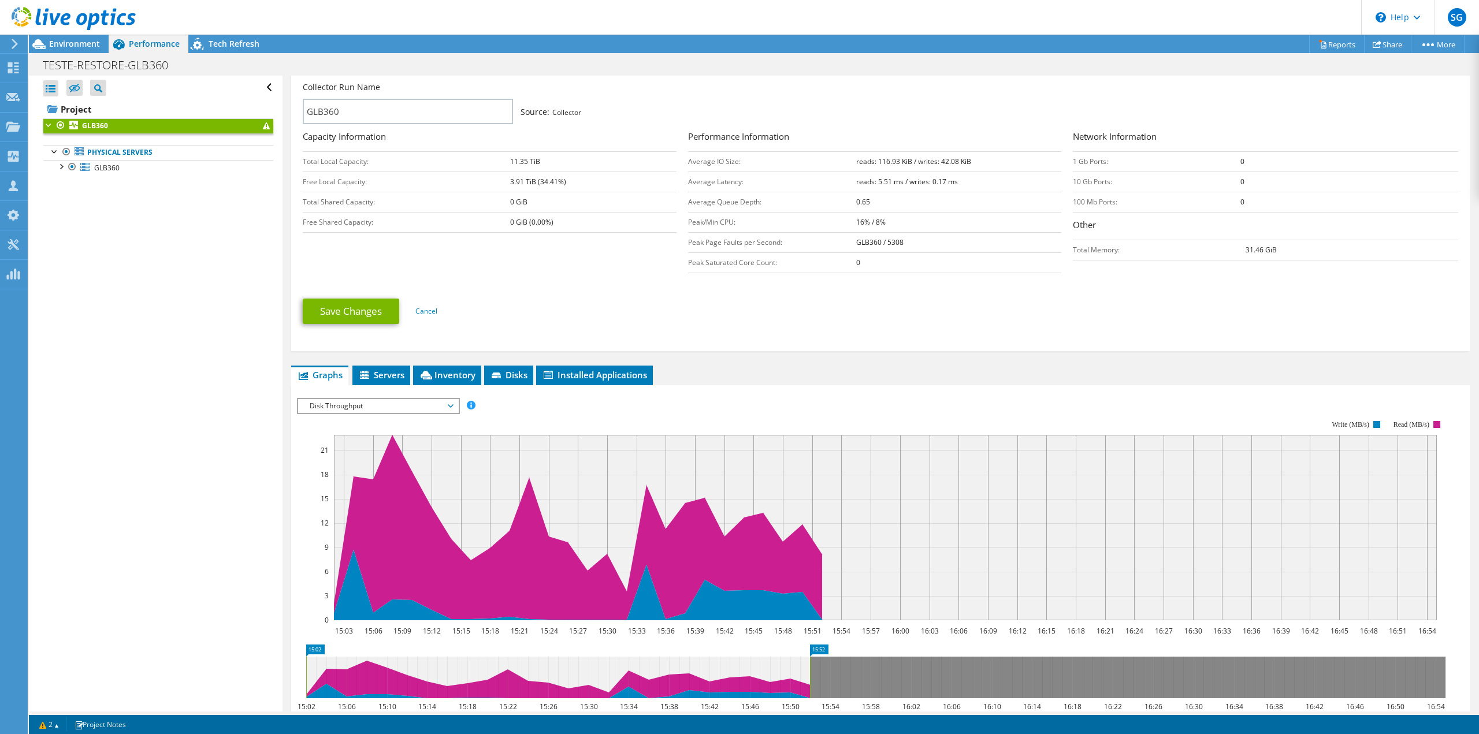
drag, startPoint x: 1445, startPoint y: 673, endPoint x: 810, endPoint y: 661, distance: 635.4
click at [810, 661] on rect at bounding box center [809, 678] width 5 height 42
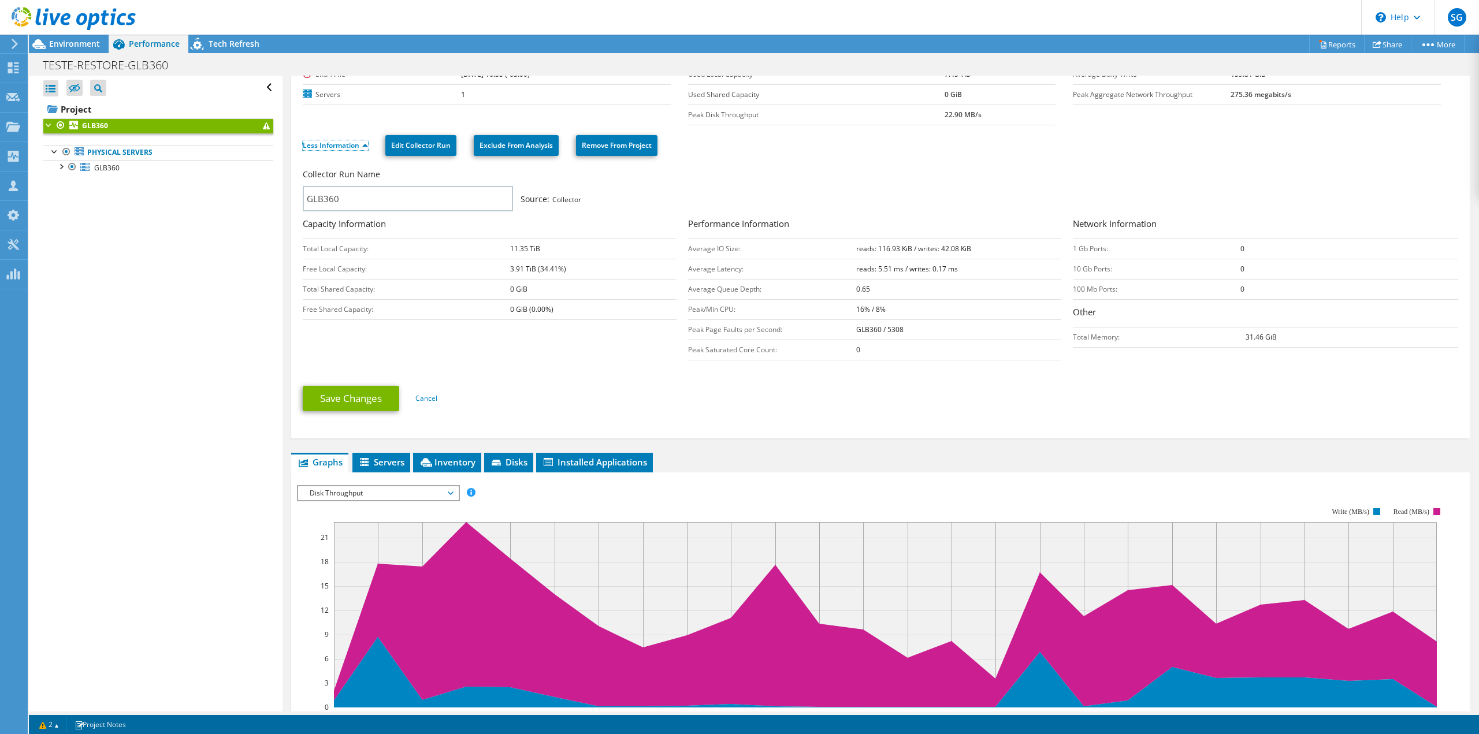
scroll to position [0, 0]
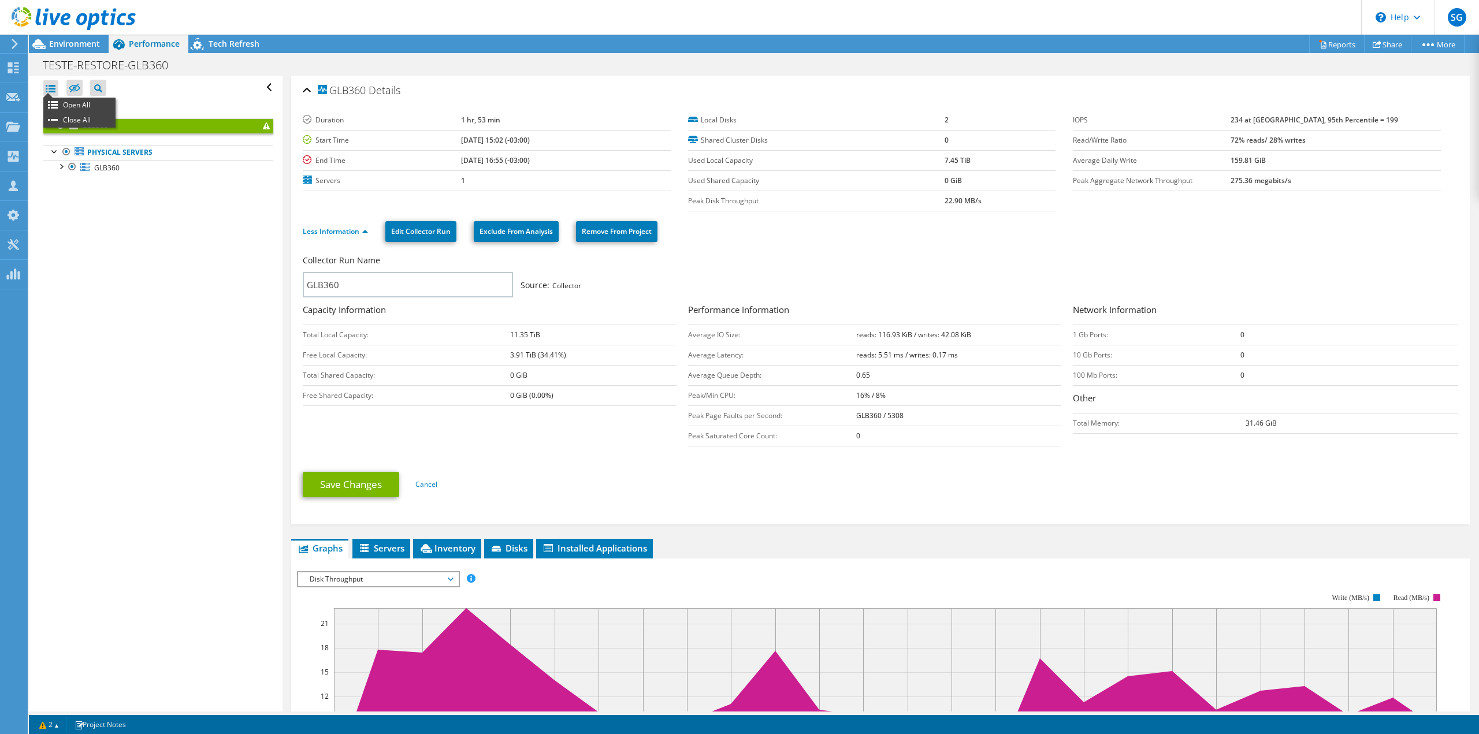
click at [55, 88] on div at bounding box center [50, 88] width 15 height 16
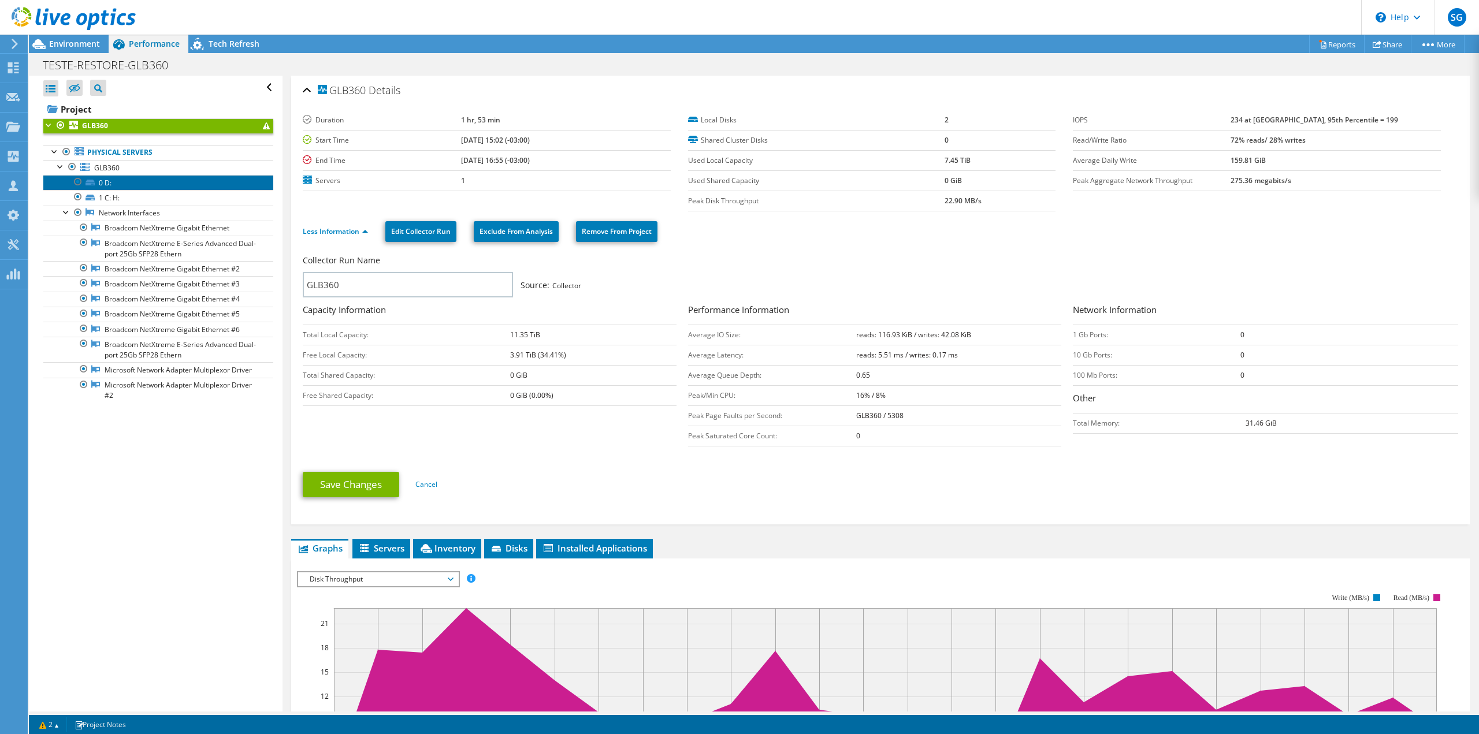
click at [140, 185] on link "0 D:" at bounding box center [158, 182] width 230 height 15
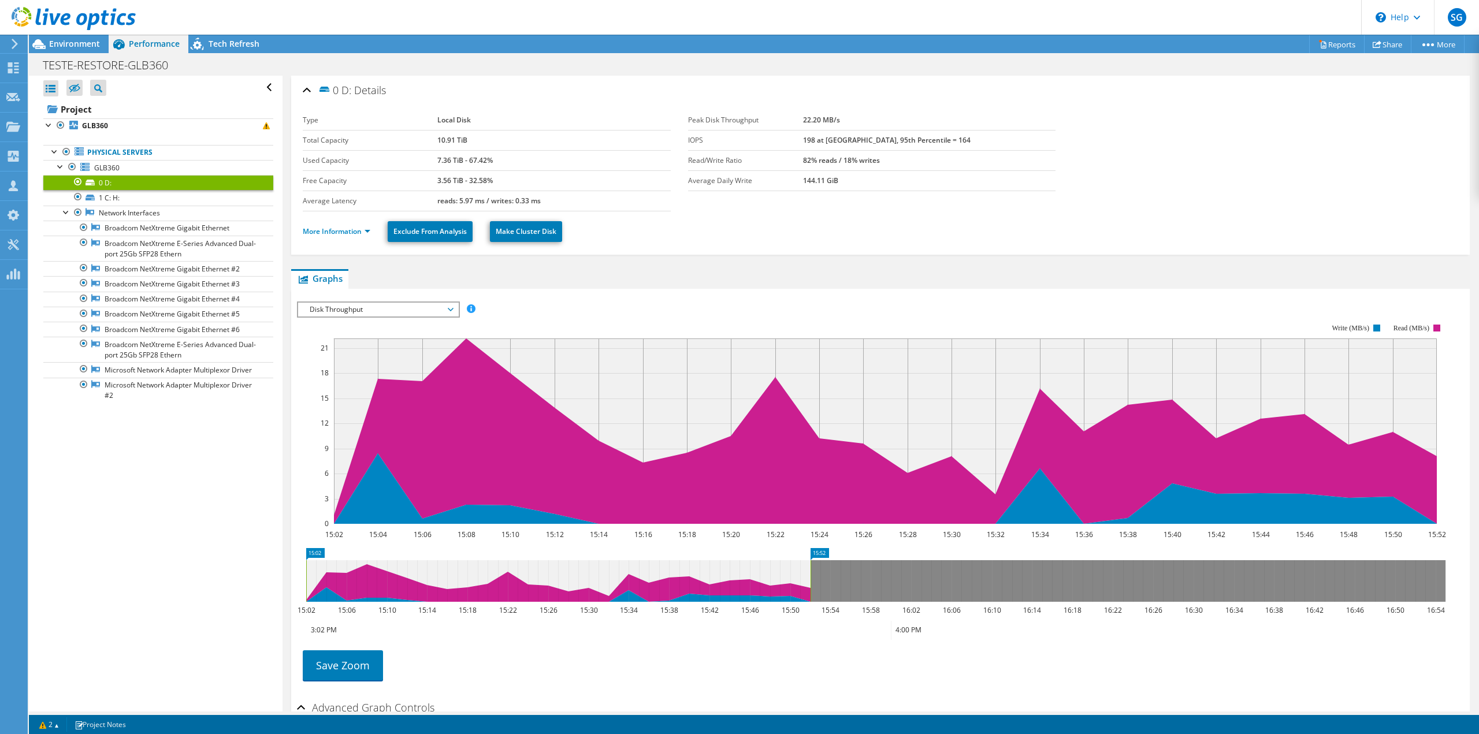
click at [341, 220] on ul "More Information Exclude From Analysis Make Cluster Disk" at bounding box center [880, 230] width 1155 height 24
click at [426, 308] on span "Disk Throughput" at bounding box center [378, 310] width 148 height 14
click at [412, 387] on li "All" at bounding box center [378, 393] width 160 height 14
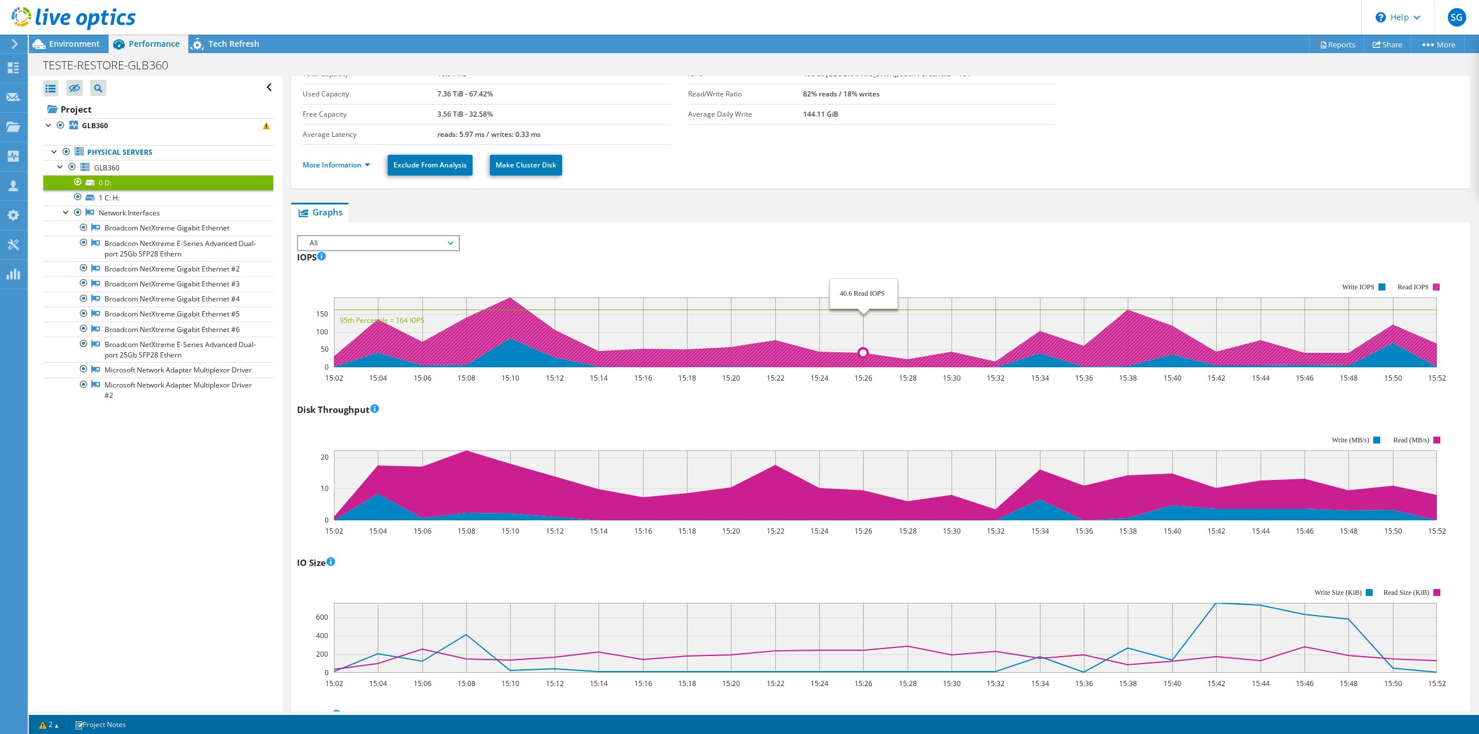
scroll to position [173, 0]
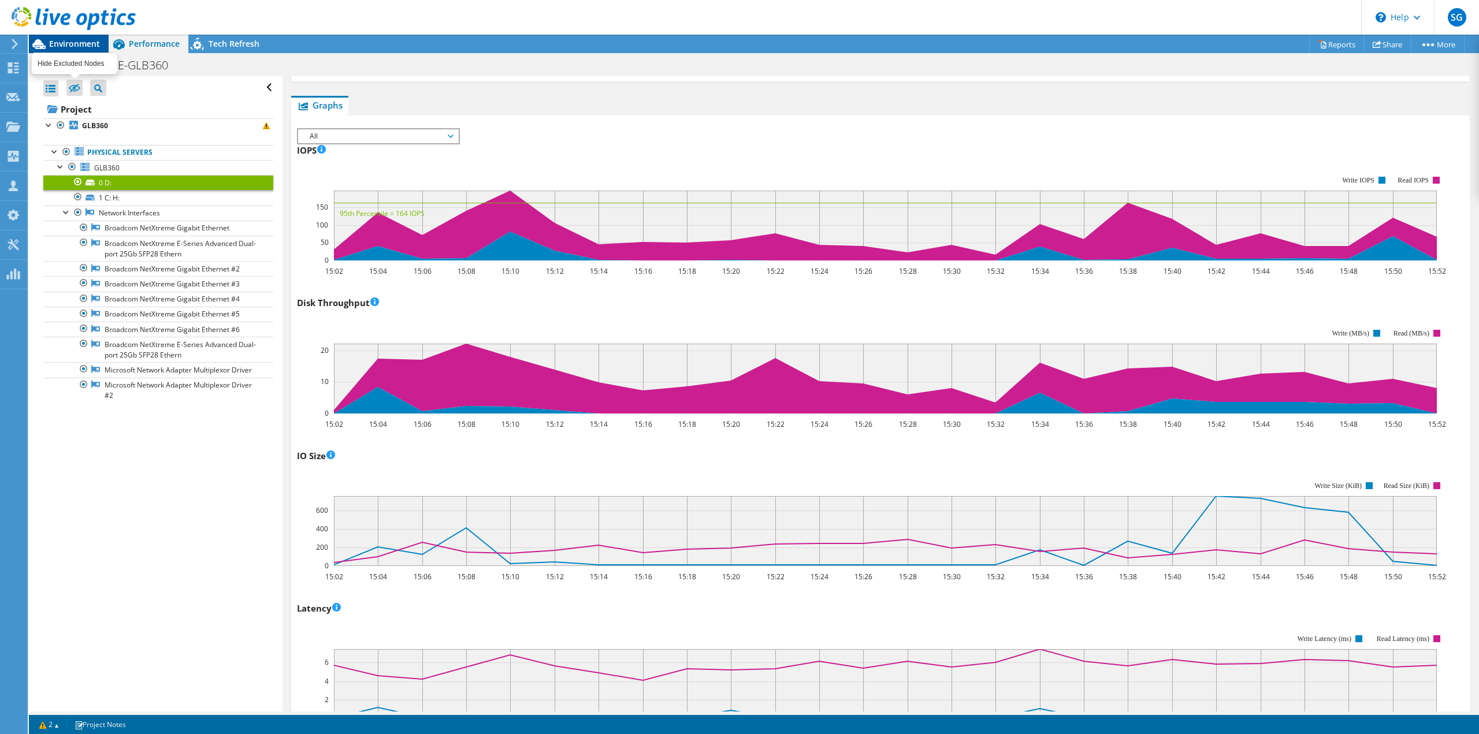
click at [68, 46] on span "Environment" at bounding box center [74, 43] width 51 height 11
